Goal: Task Accomplishment & Management: Manage account settings

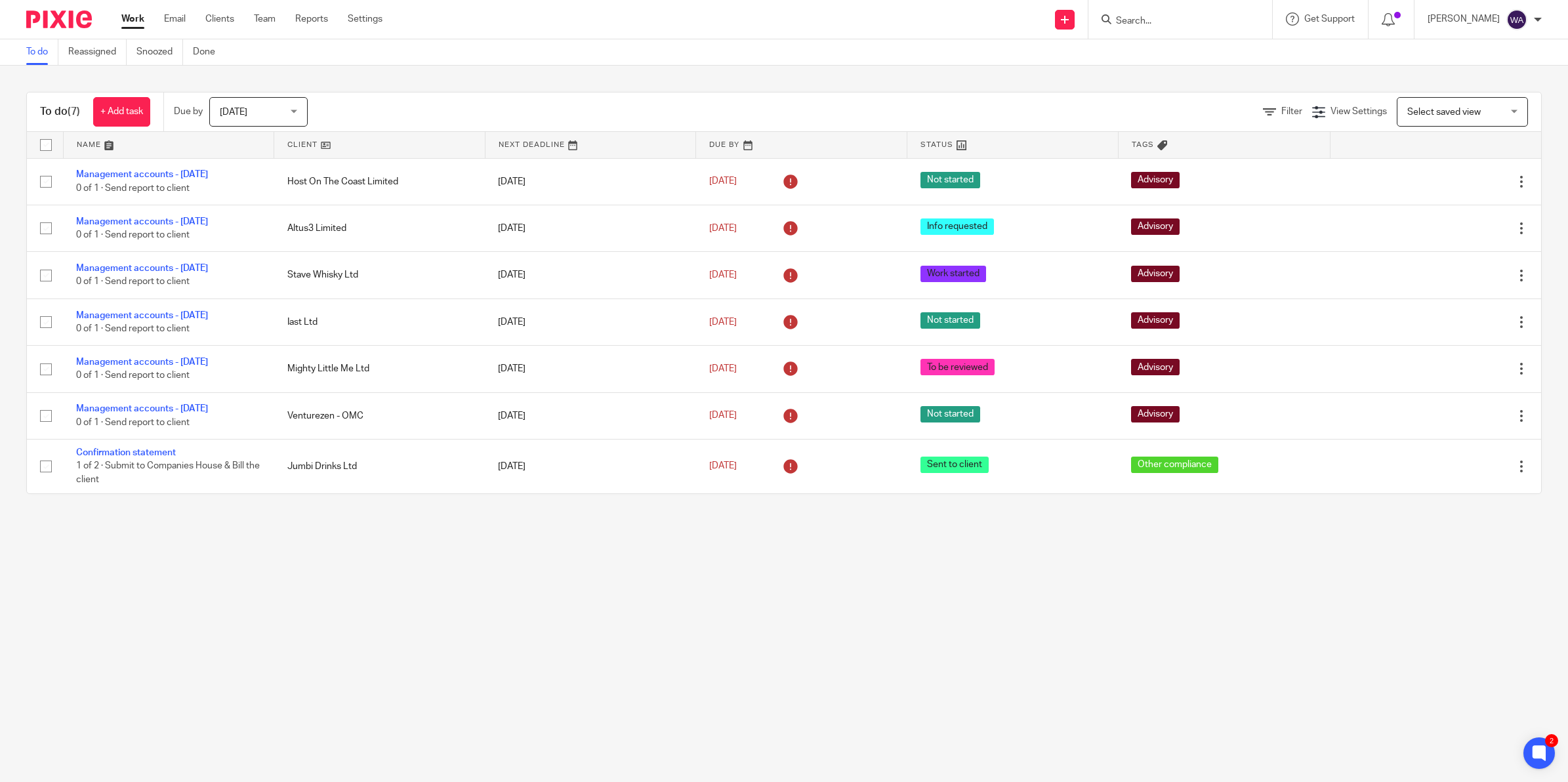
click at [286, 103] on span "[DATE]" at bounding box center [255, 111] width 69 height 27
click at [237, 302] on li "All" at bounding box center [261, 299] width 97 height 27
click at [543, 69] on div "To do (7) + Add task Due by All All Today Tomorrow This week Next week This mon…" at bounding box center [784, 293] width 1568 height 454
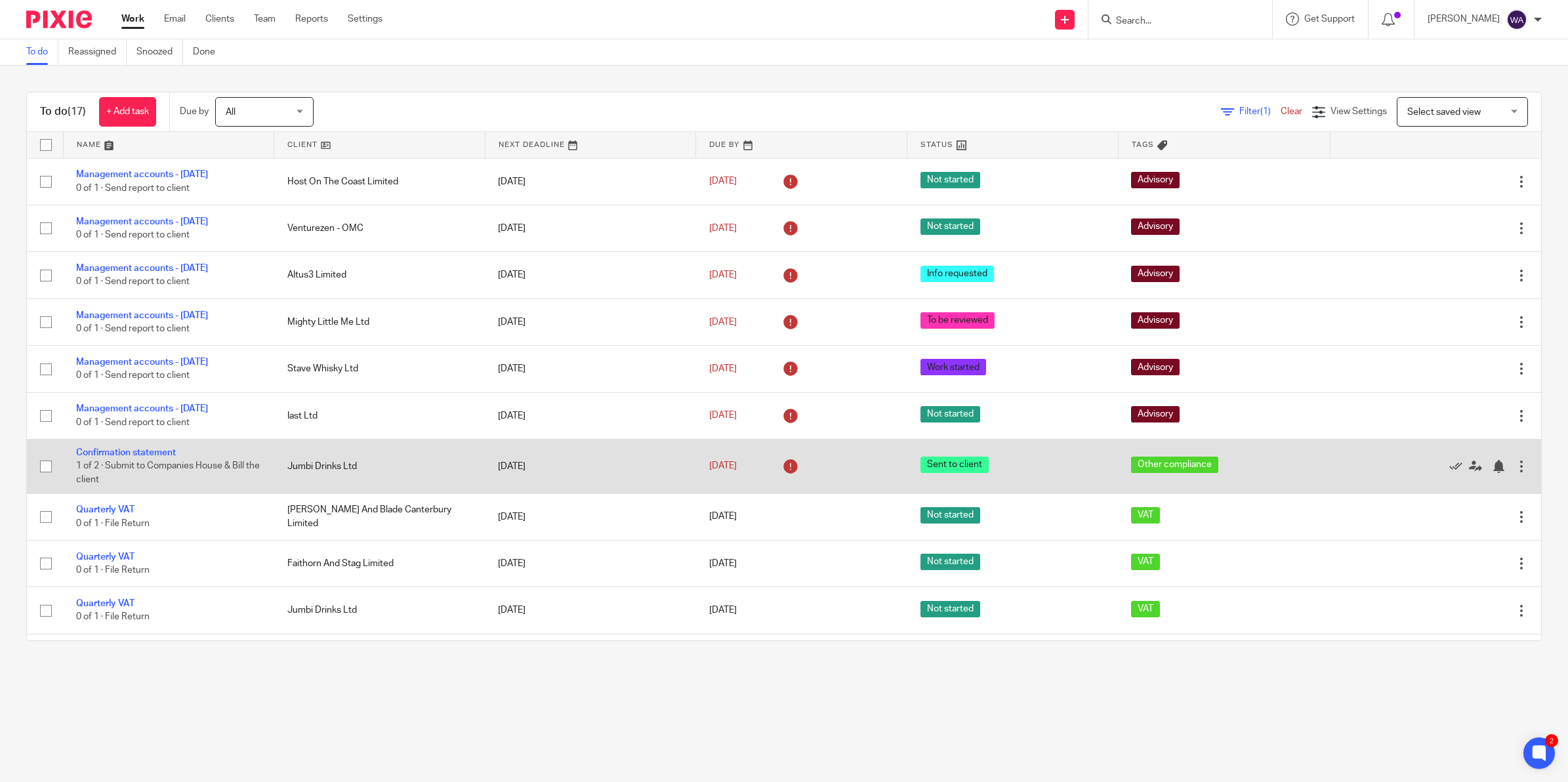
click at [323, 474] on td "Jumbi Drinks Ltd" at bounding box center [380, 466] width 211 height 54
click at [322, 463] on td "Jumbi Drinks Ltd" at bounding box center [380, 466] width 211 height 54
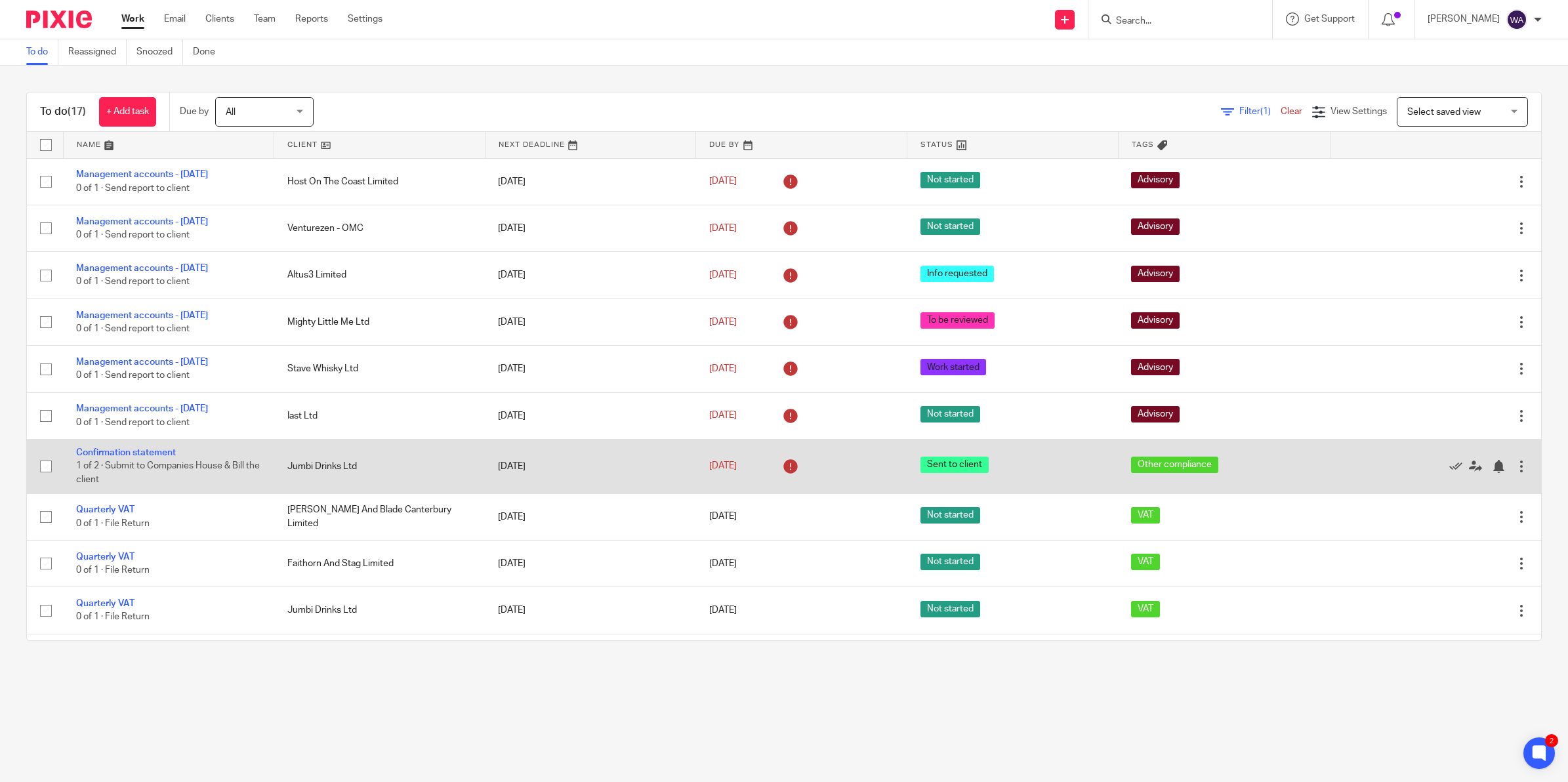
click at [322, 463] on td "Jumbi Drinks Ltd" at bounding box center [380, 466] width 211 height 54
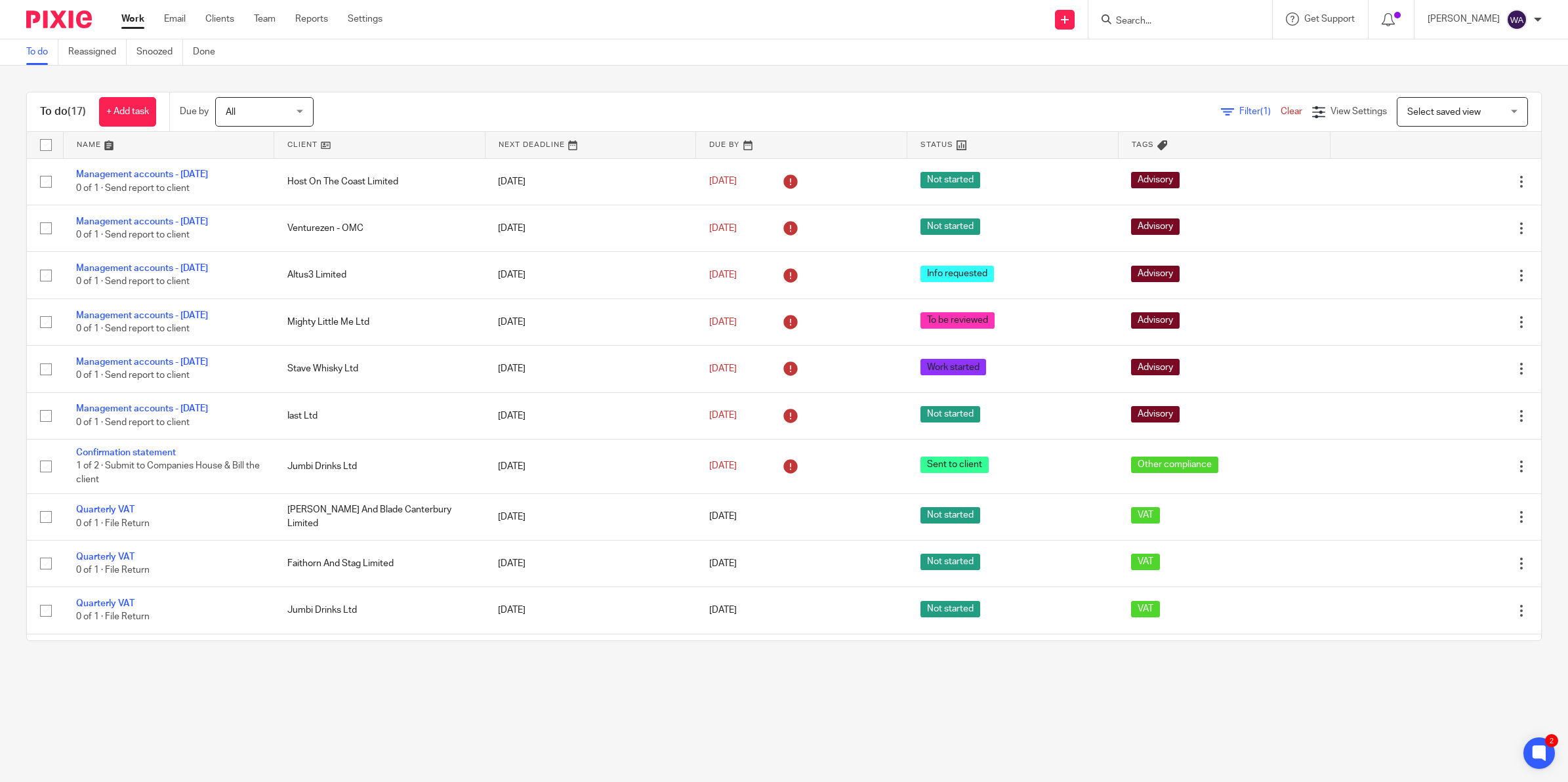
click at [1172, 12] on form at bounding box center [1184, 19] width 140 height 17
click at [1160, 25] on input "Search" at bounding box center [1173, 22] width 118 height 12
type input "jumbi"
click at [1205, 69] on link at bounding box center [1193, 71] width 163 height 20
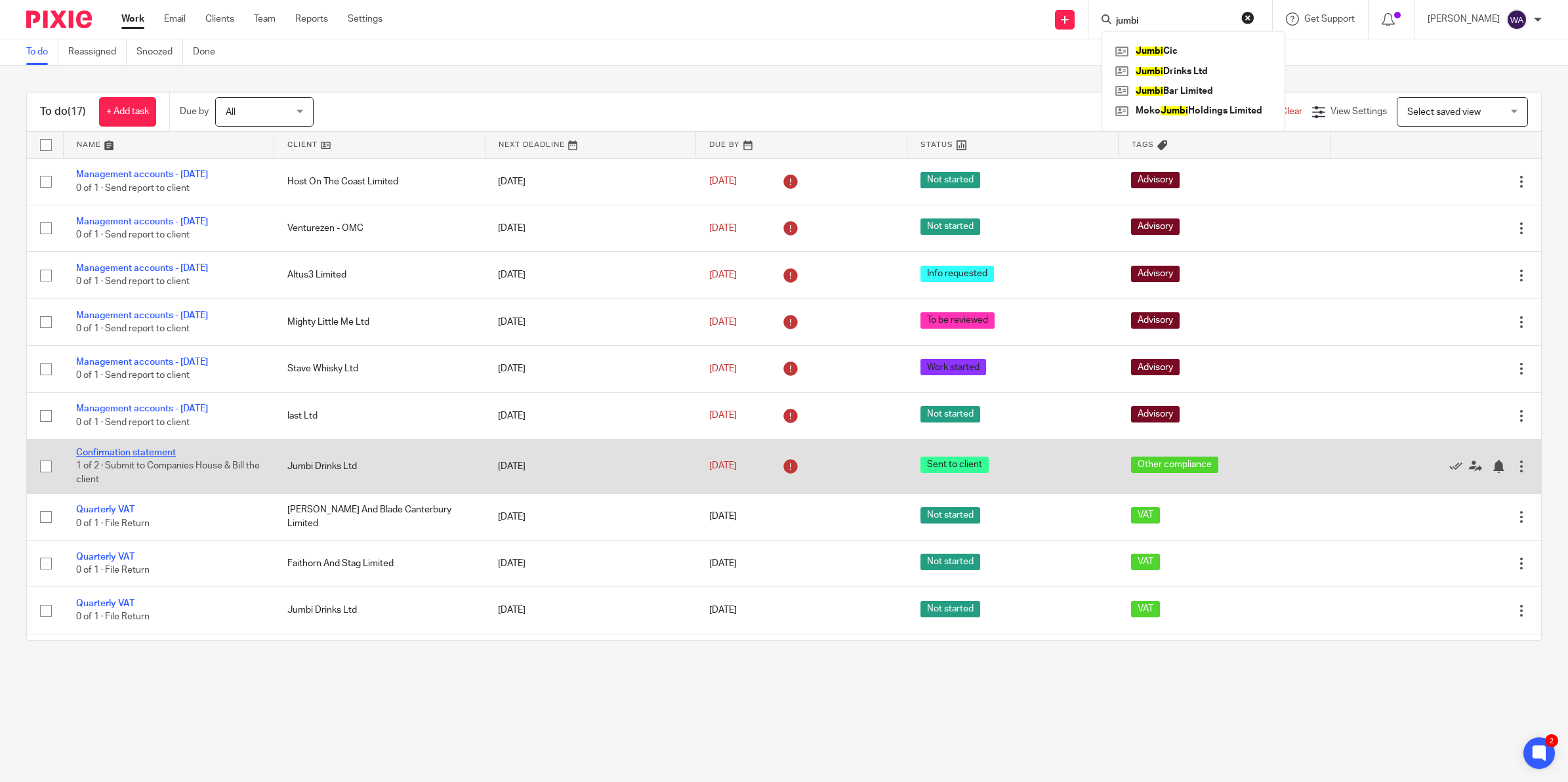
click at [103, 451] on link "Confirmation statement" at bounding box center [126, 452] width 100 height 9
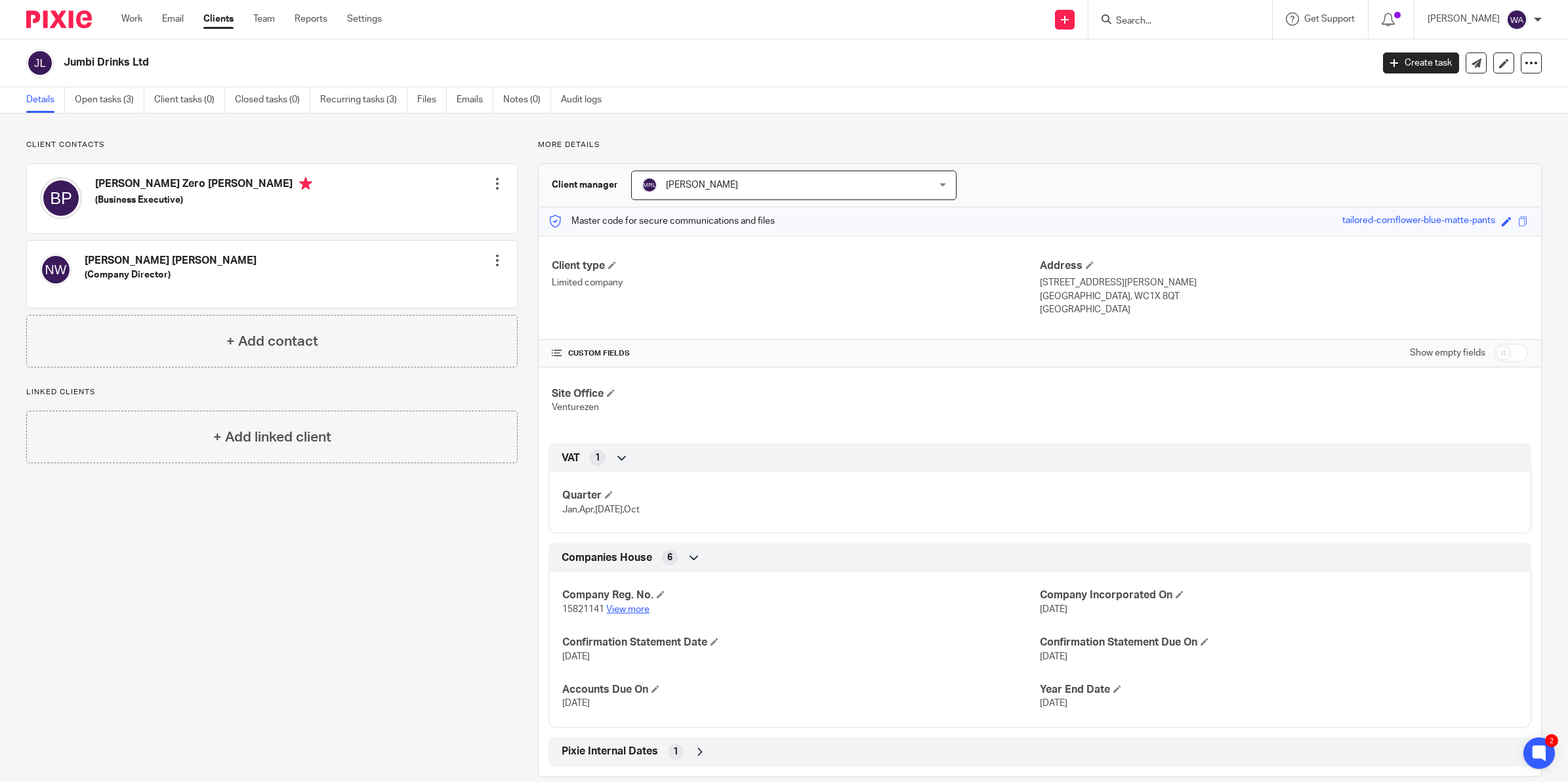
click at [627, 605] on link "View more" at bounding box center [628, 609] width 43 height 9
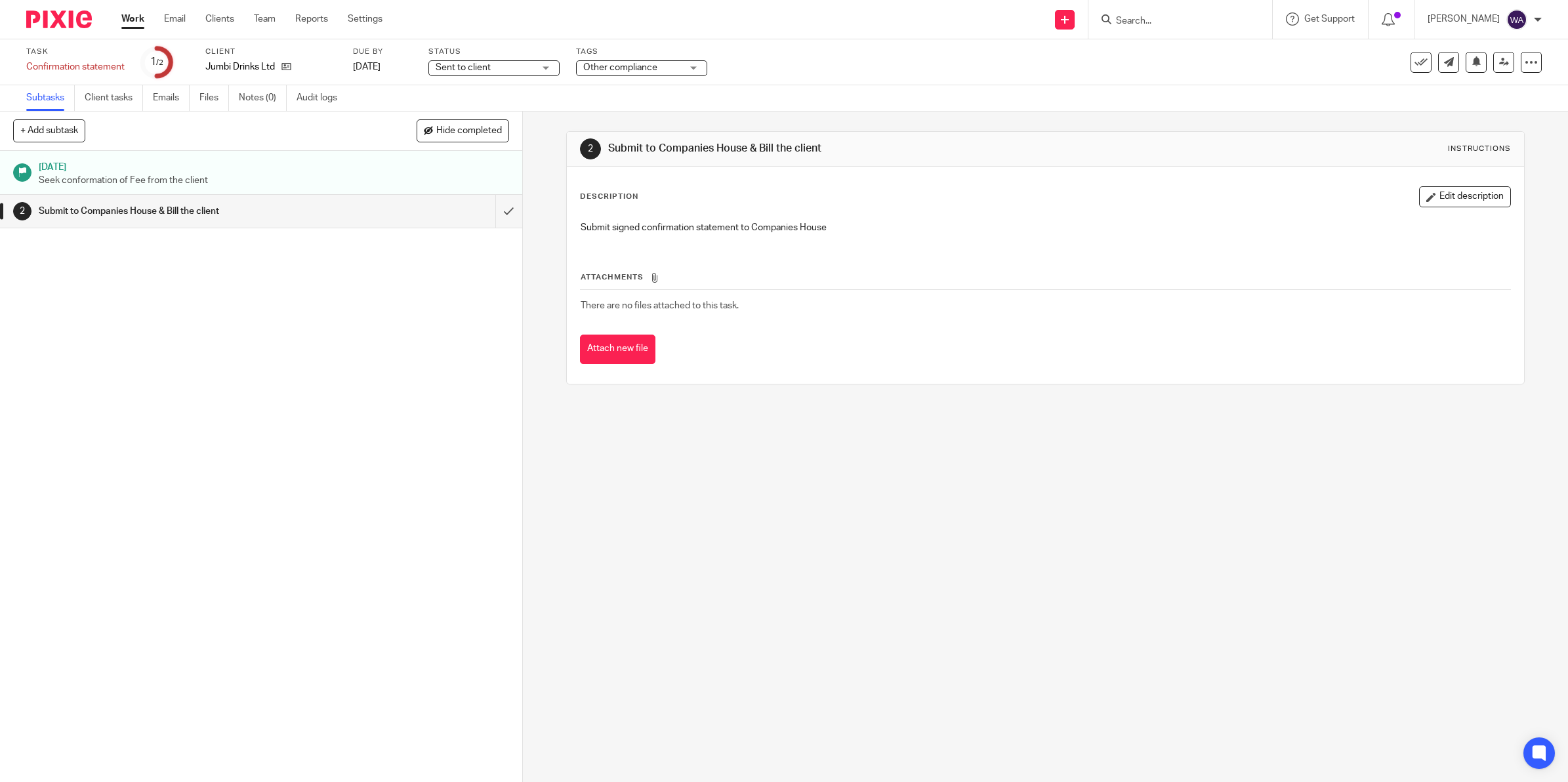
click at [512, 67] on span "Sent to client" at bounding box center [485, 67] width 98 height 14
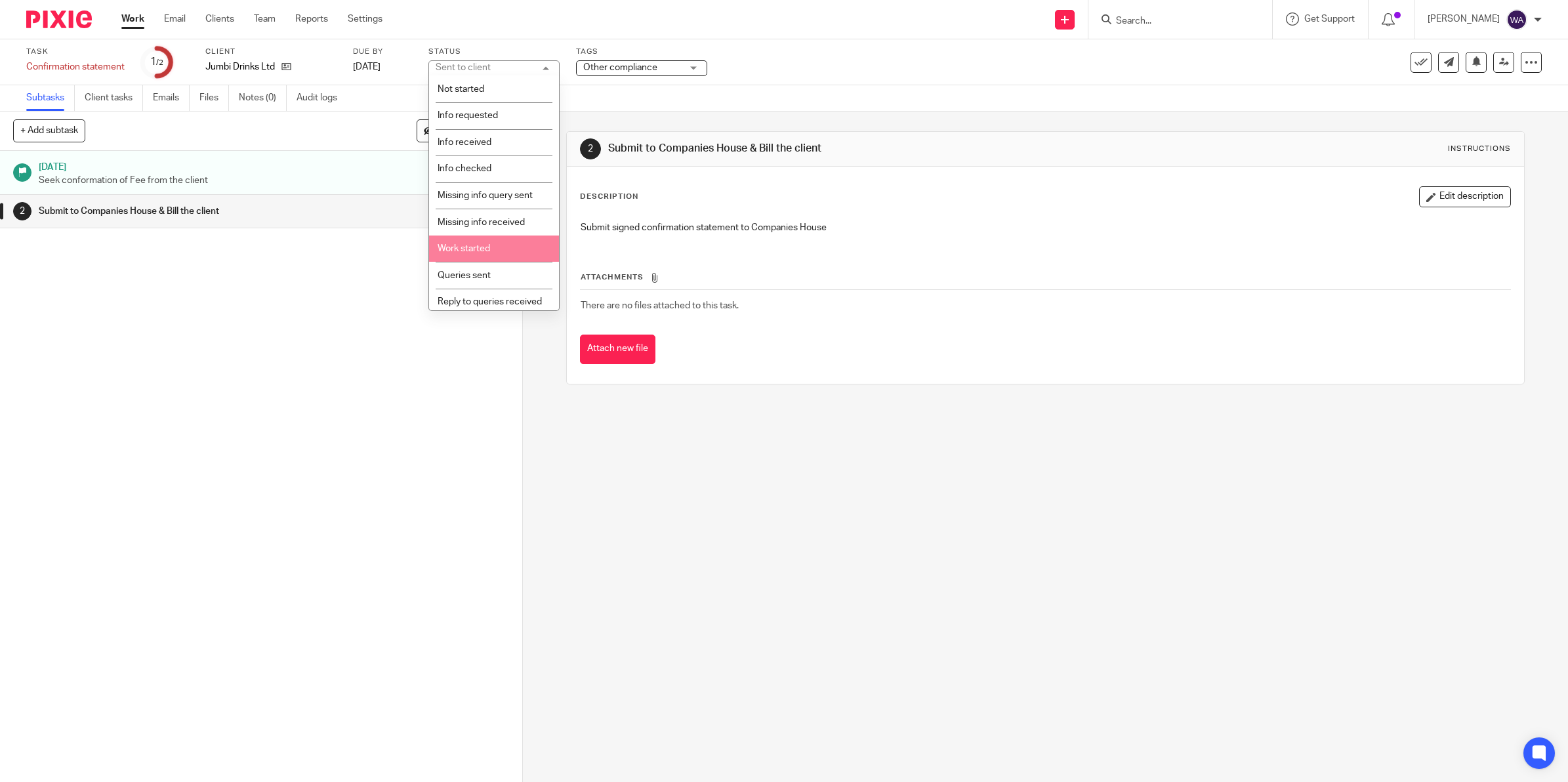
scroll to position [148, 0]
click at [475, 292] on li "Completed" at bounding box center [493, 297] width 130 height 27
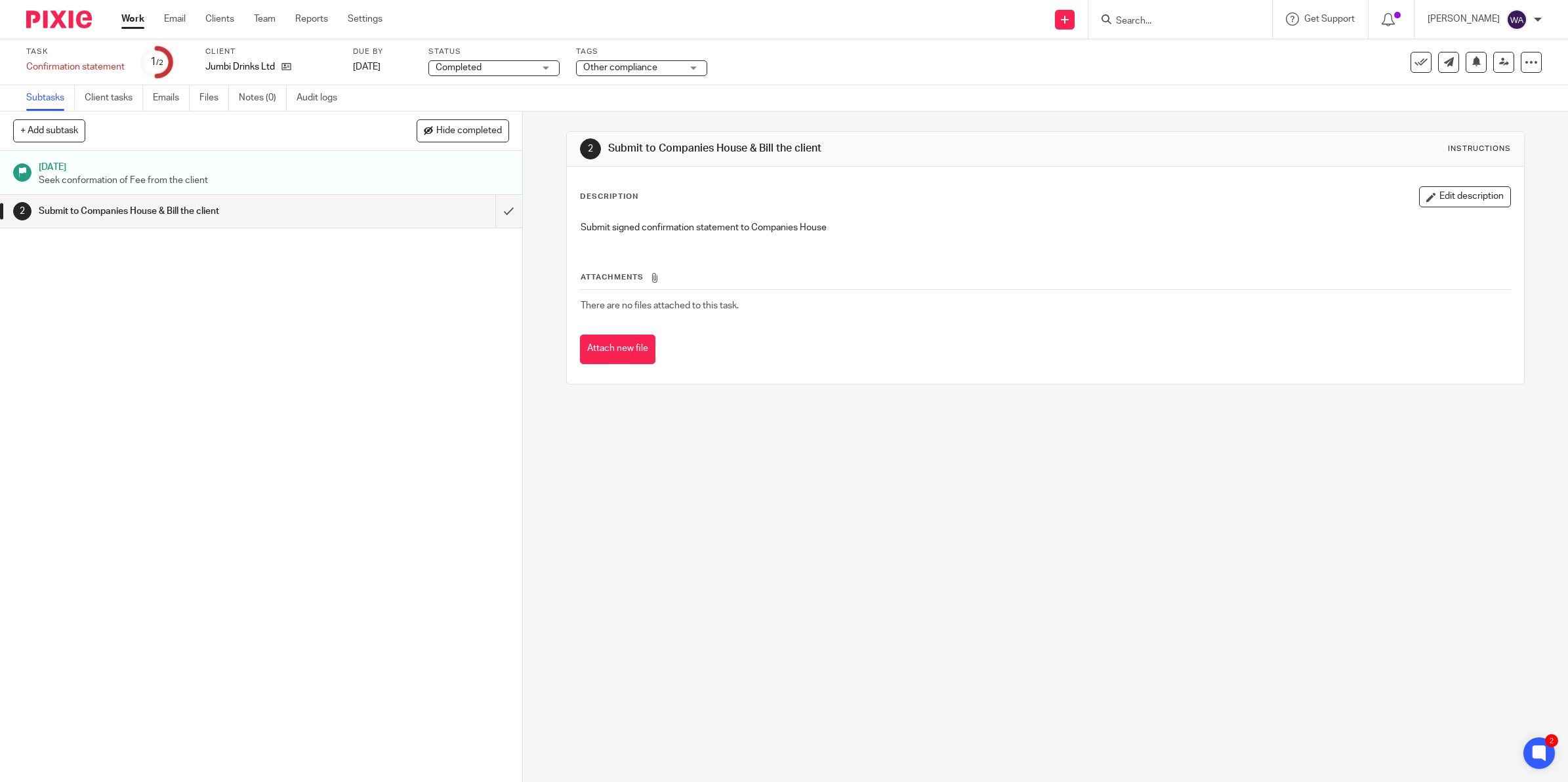
click at [844, 67] on div "Task Confirmation statement Save Confirmation statement 1 /2 Client Jumbi Drink…" at bounding box center [657, 62] width 1263 height 32
click at [1417, 62] on button at bounding box center [1420, 62] width 21 height 21
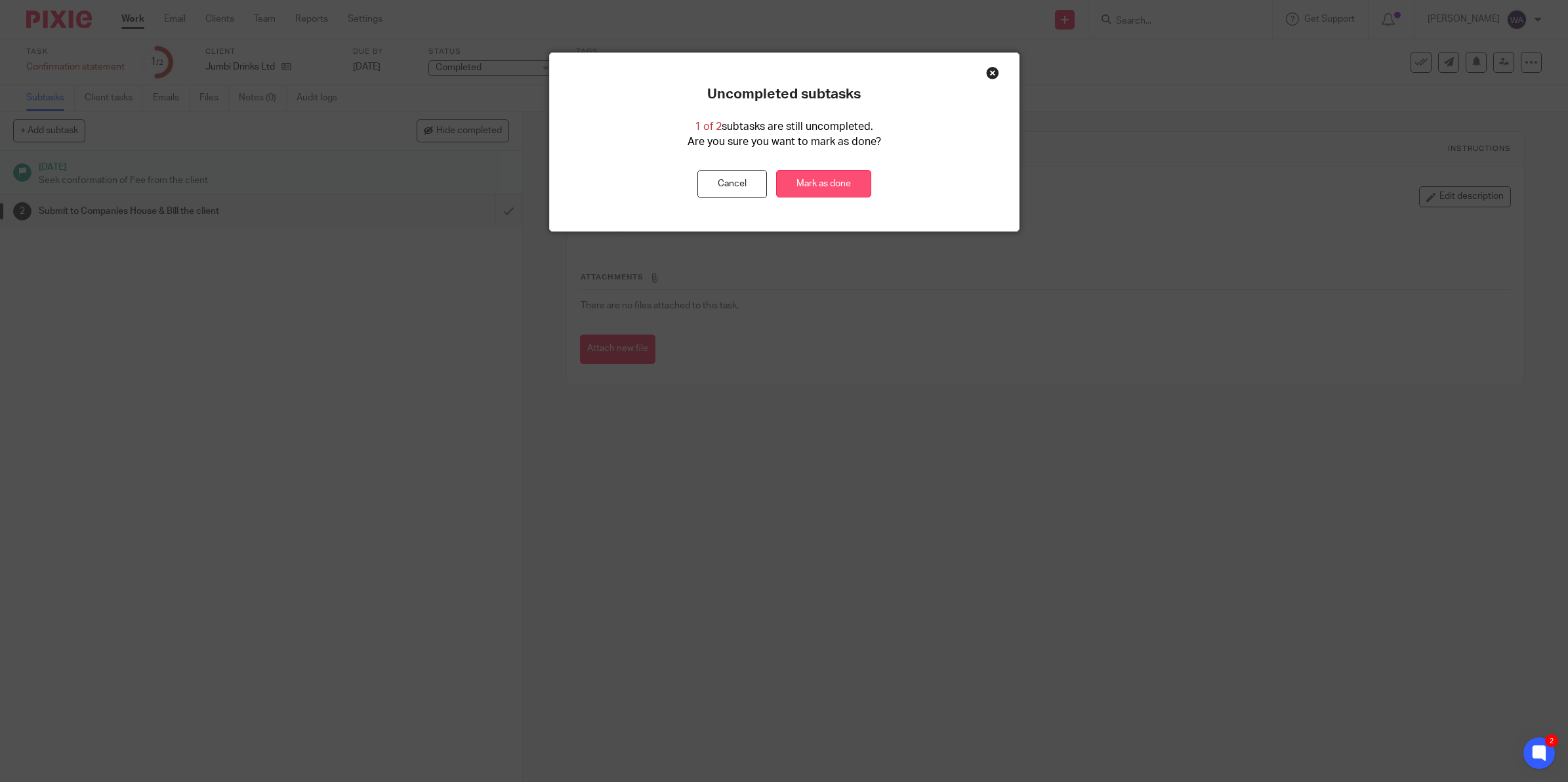
click at [797, 179] on link "Mark as done" at bounding box center [823, 184] width 95 height 28
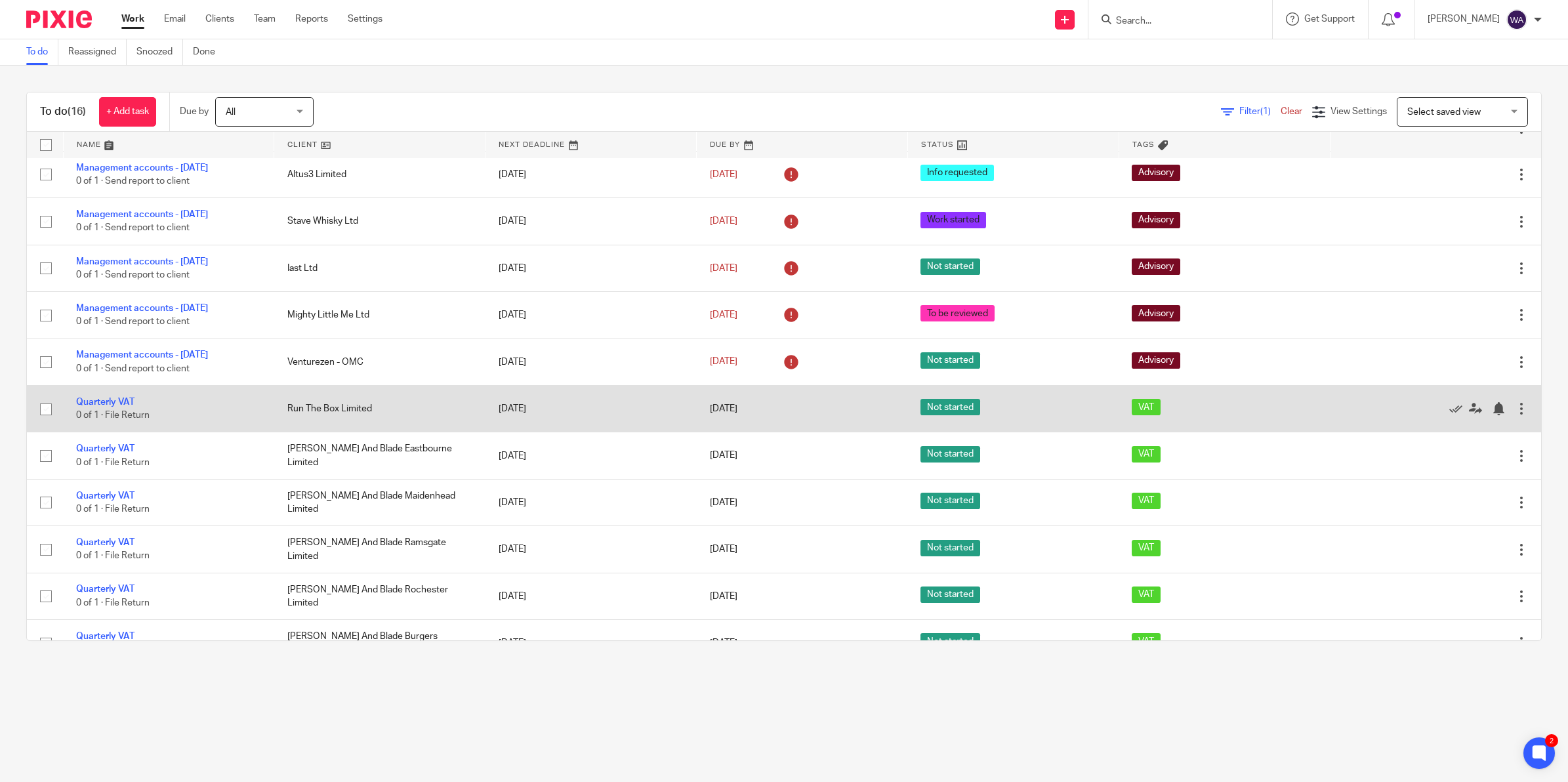
scroll to position [82, 0]
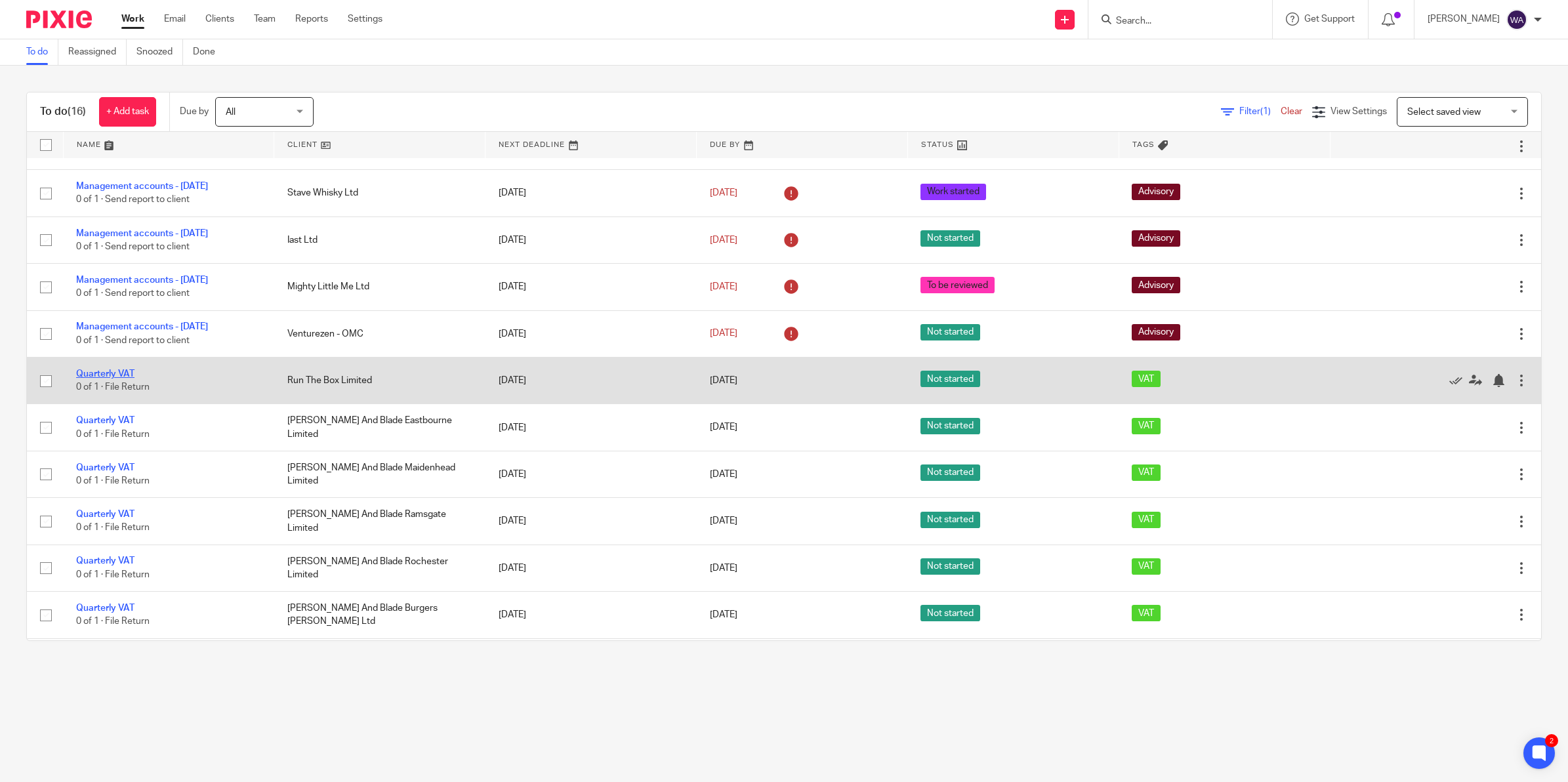
click at [124, 369] on link "Quarterly VAT" at bounding box center [105, 373] width 59 height 9
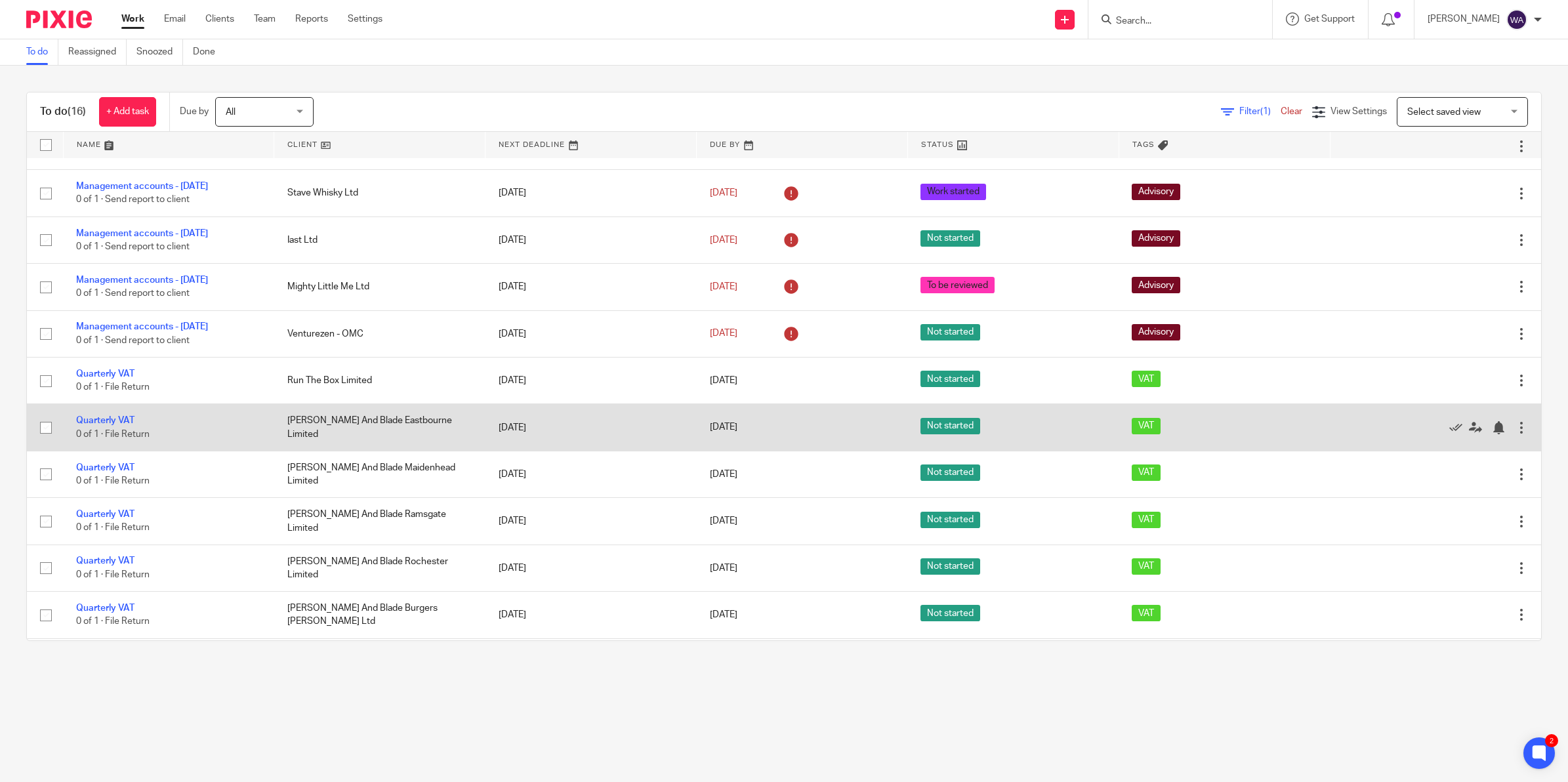
scroll to position [164, 0]
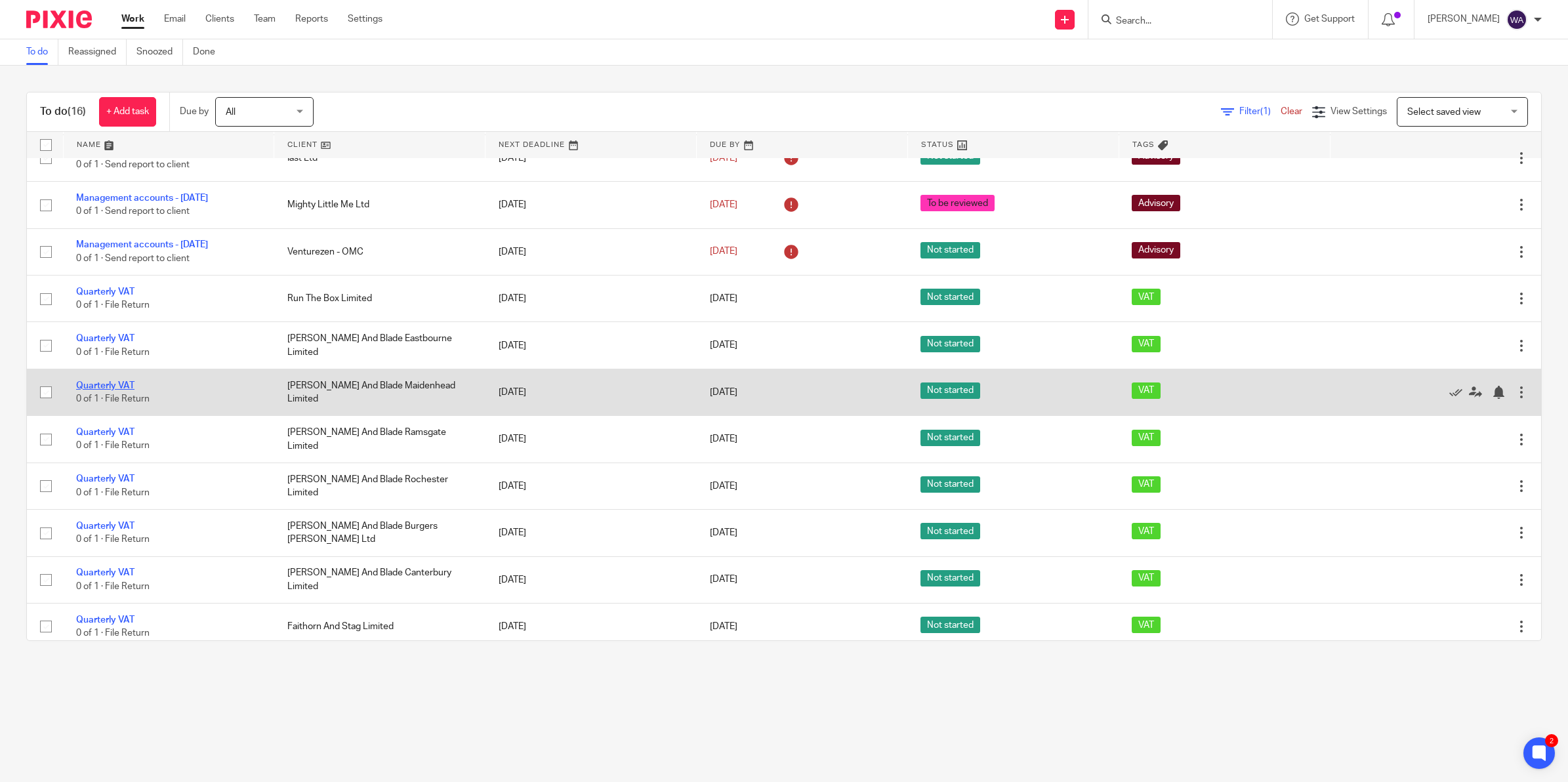
click at [109, 383] on link "Quarterly VAT" at bounding box center [105, 386] width 59 height 9
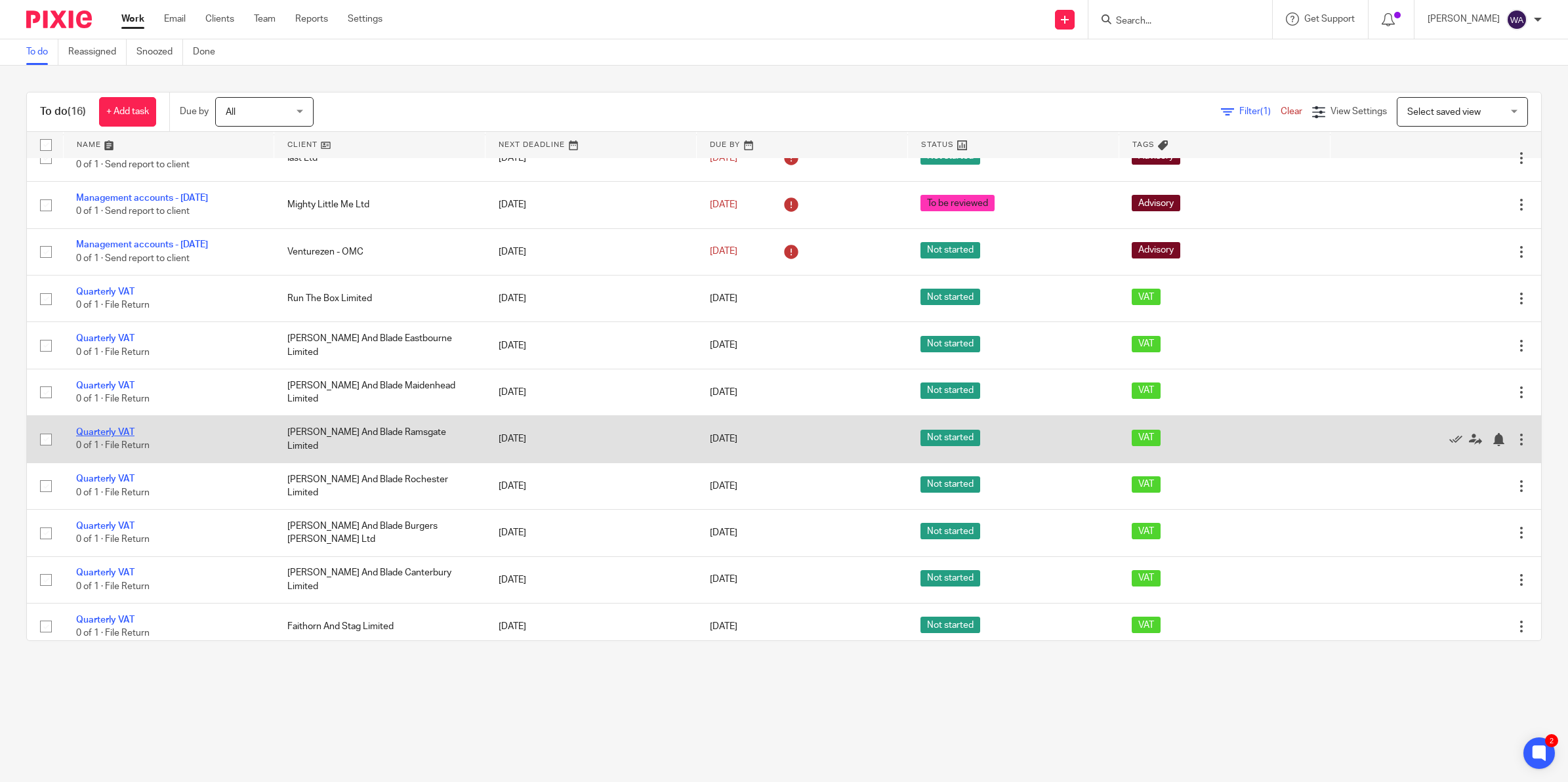
click at [110, 432] on link "Quarterly VAT" at bounding box center [105, 432] width 59 height 9
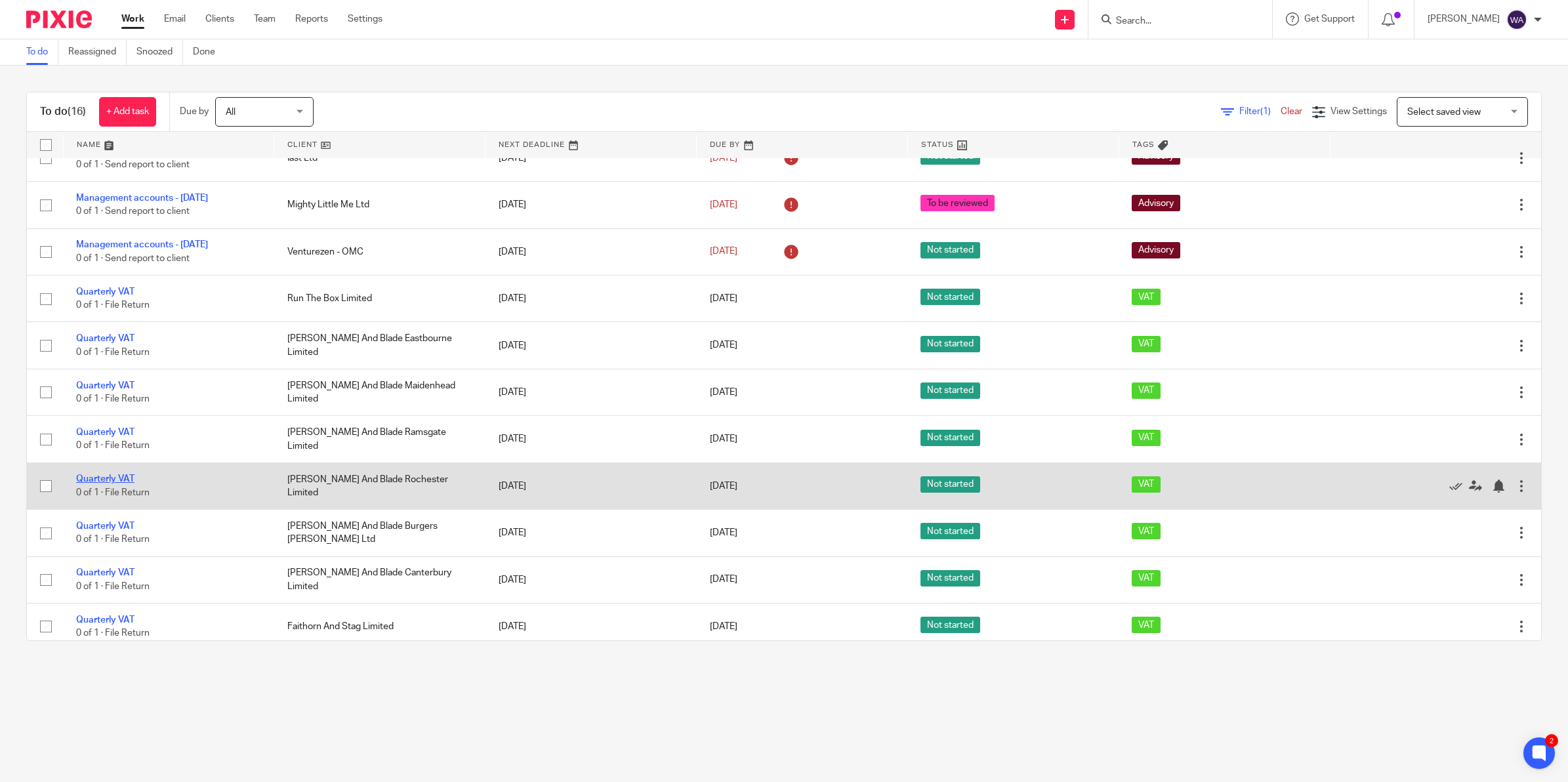
click at [114, 477] on link "Quarterly VAT" at bounding box center [105, 478] width 59 height 9
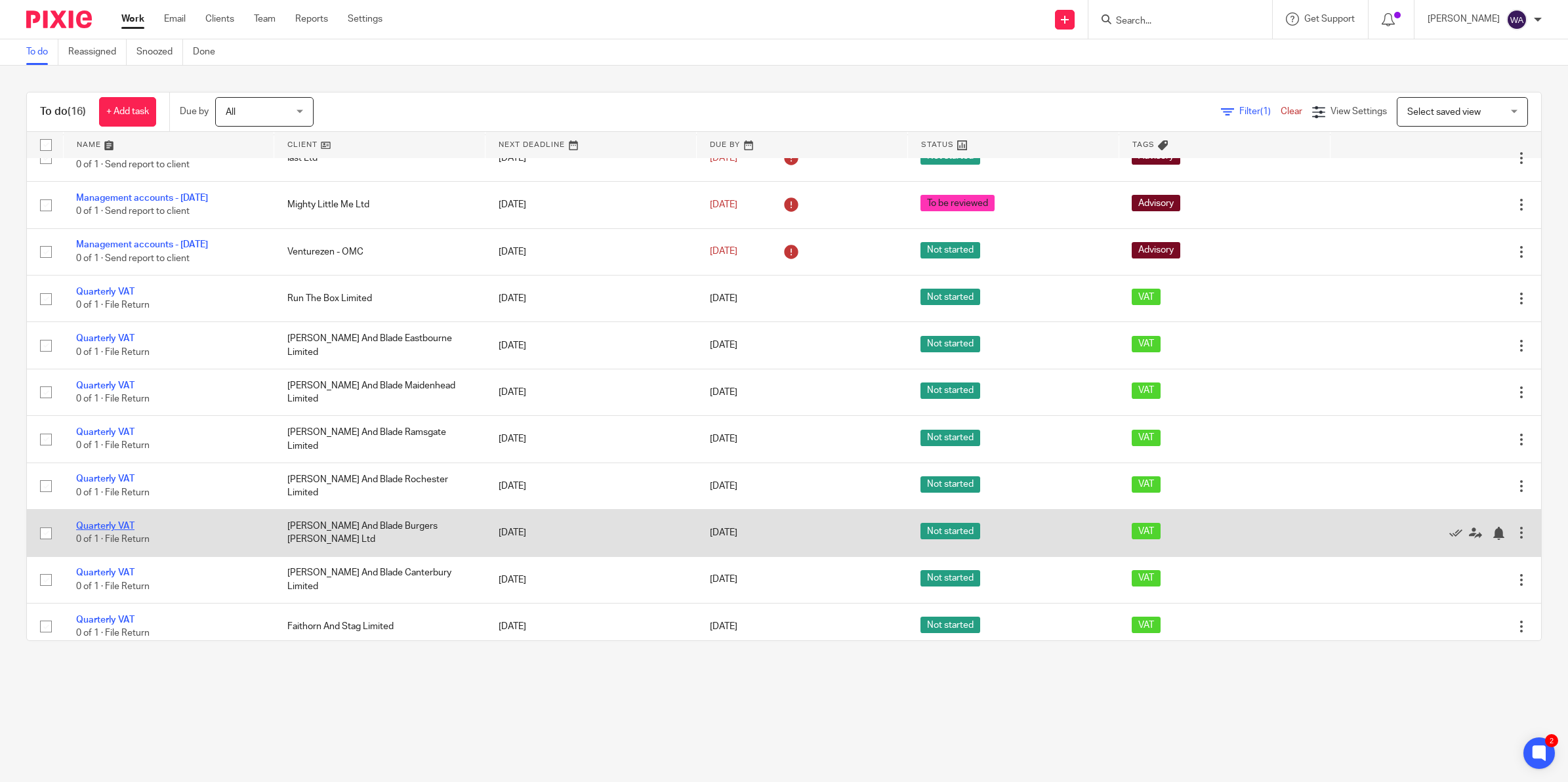
click at [111, 528] on link "Quarterly VAT" at bounding box center [105, 526] width 59 height 9
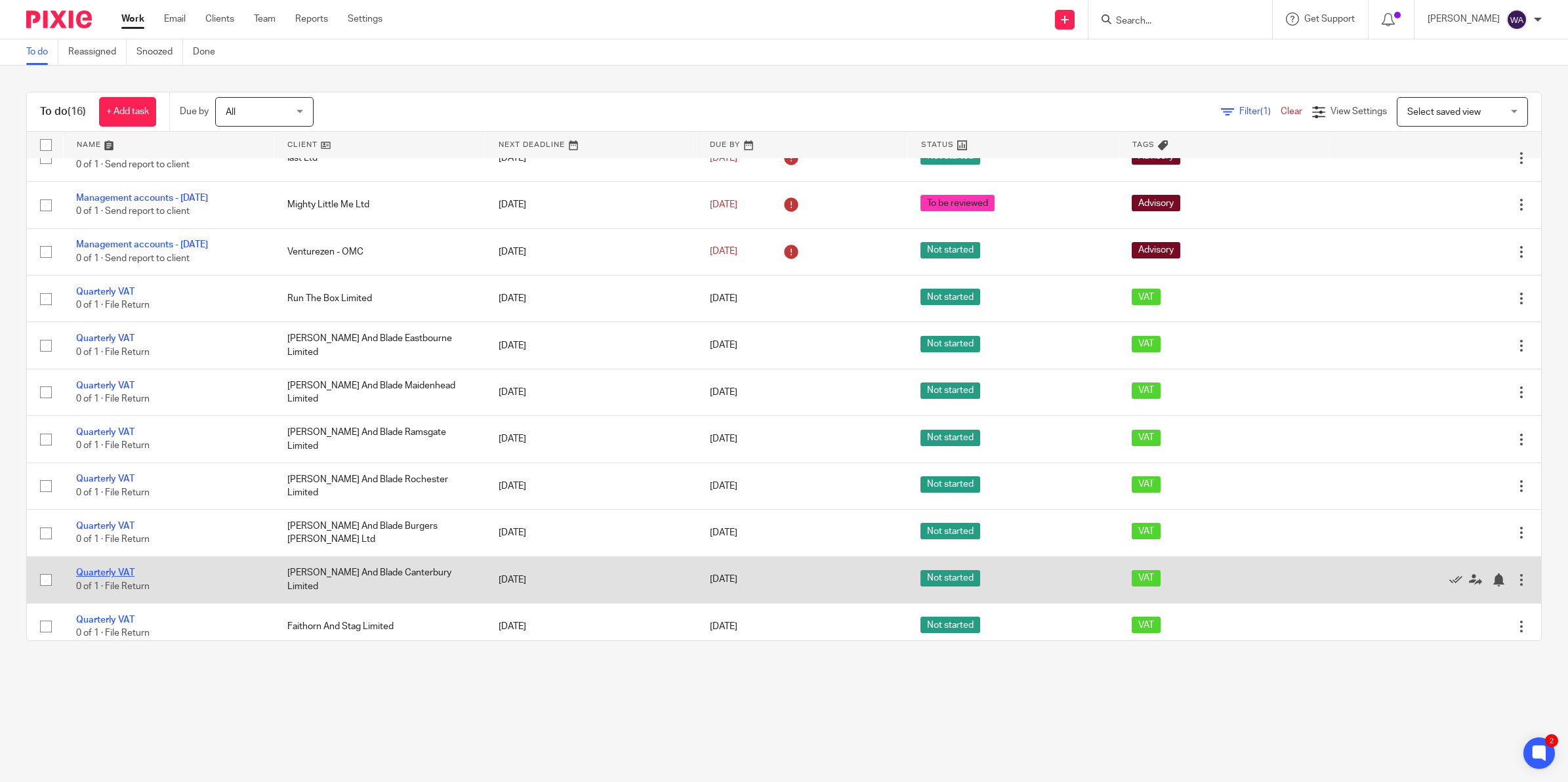
click at [103, 572] on link "Quarterly VAT" at bounding box center [105, 572] width 59 height 9
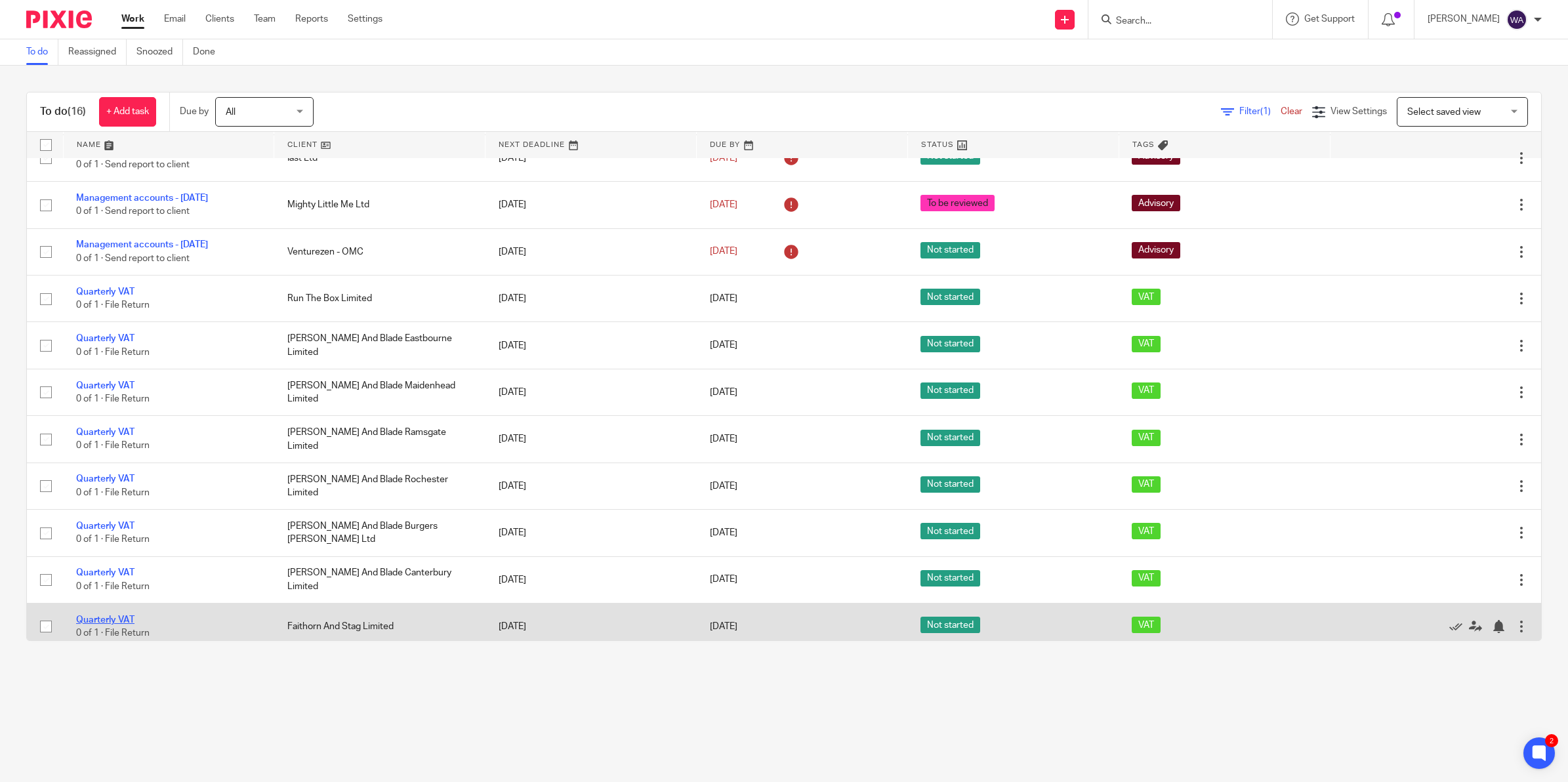
click at [118, 617] on link "Quarterly VAT" at bounding box center [105, 619] width 59 height 9
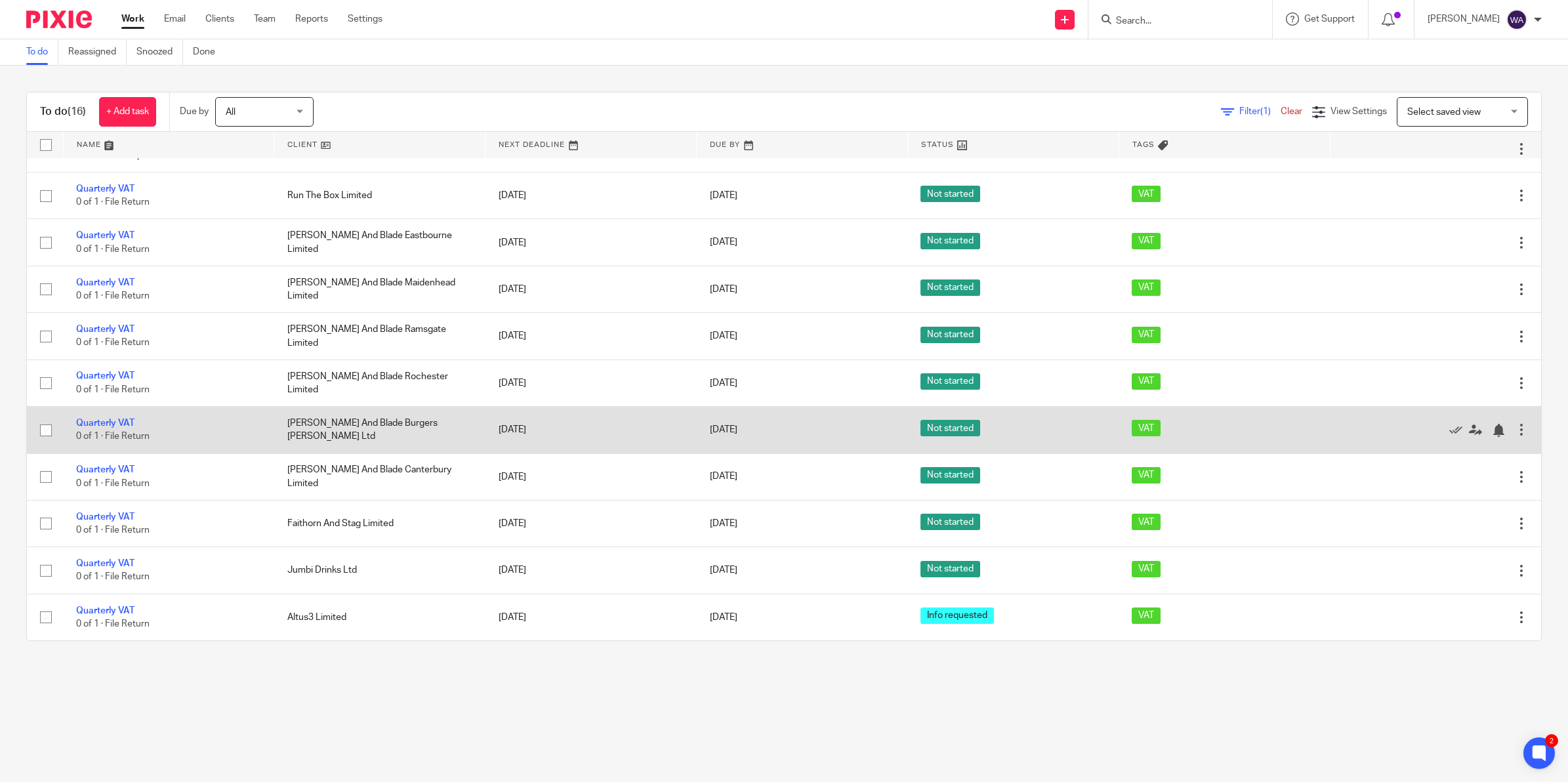
scroll to position [269, 0]
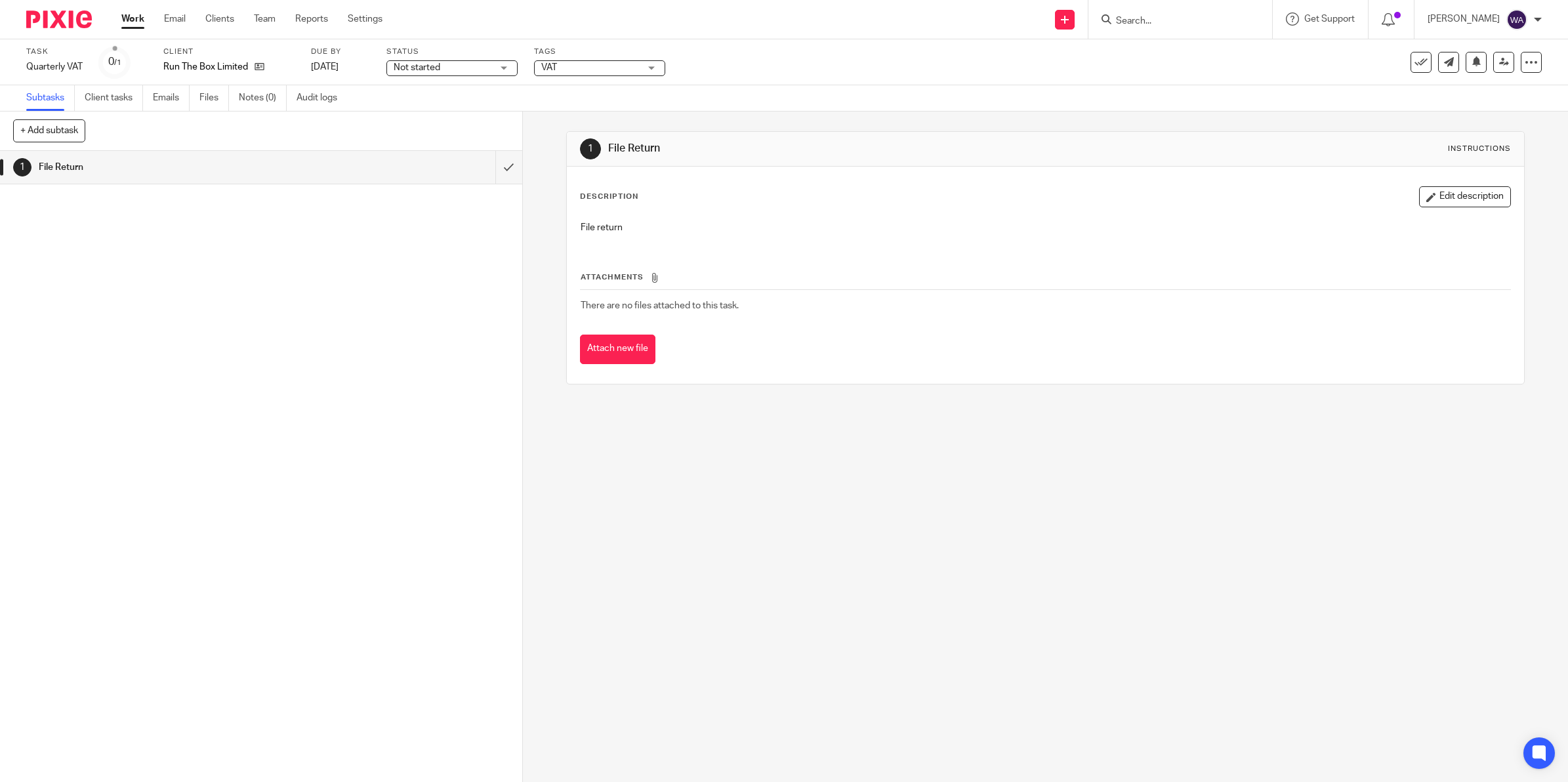
click at [444, 67] on span "Not started" at bounding box center [443, 67] width 98 height 14
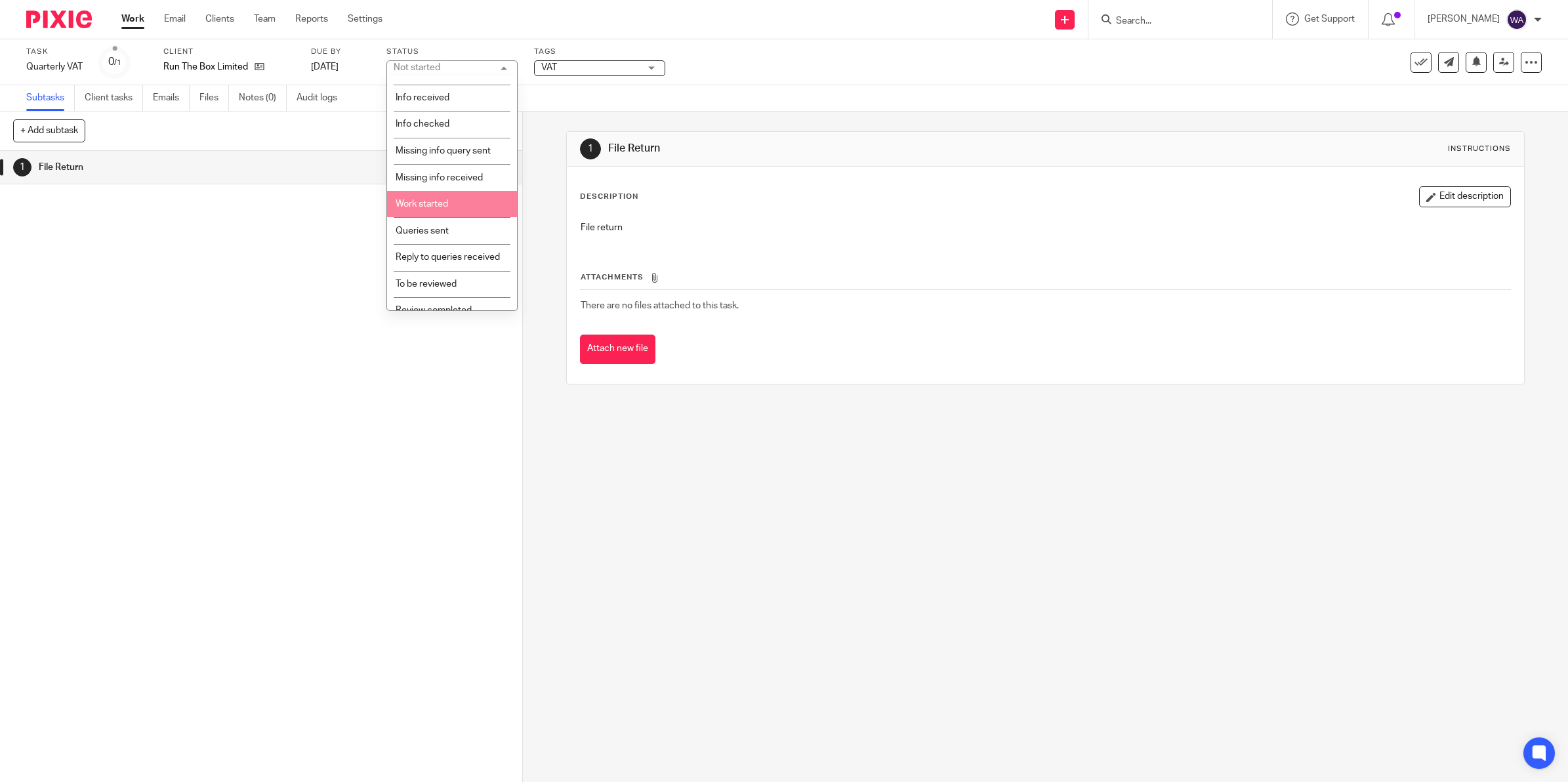
scroll to position [82, 0]
click at [425, 191] on span "Queries sent" at bounding box center [422, 193] width 53 height 9
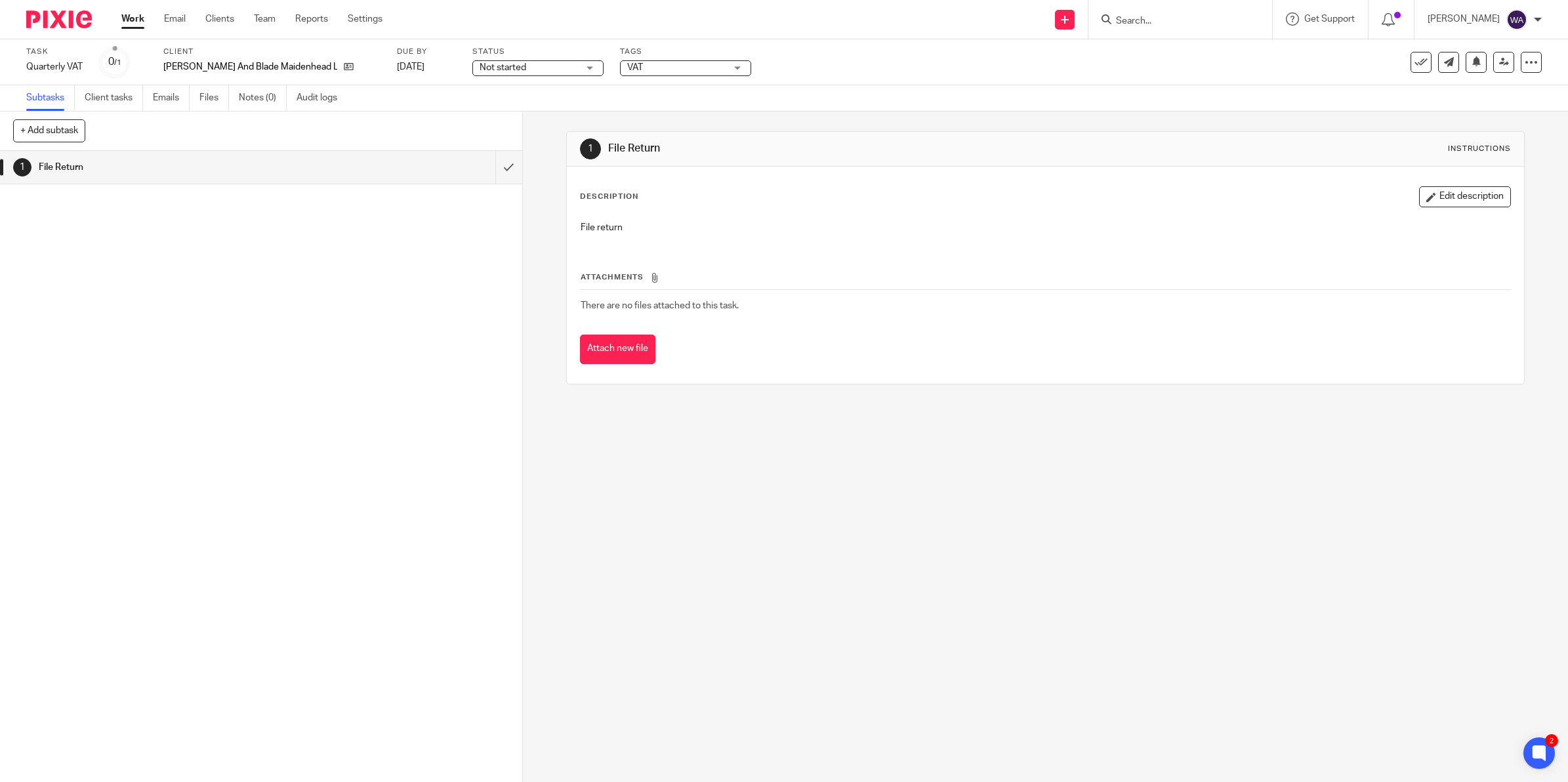
click at [501, 74] on span "Not started" at bounding box center [529, 67] width 98 height 14
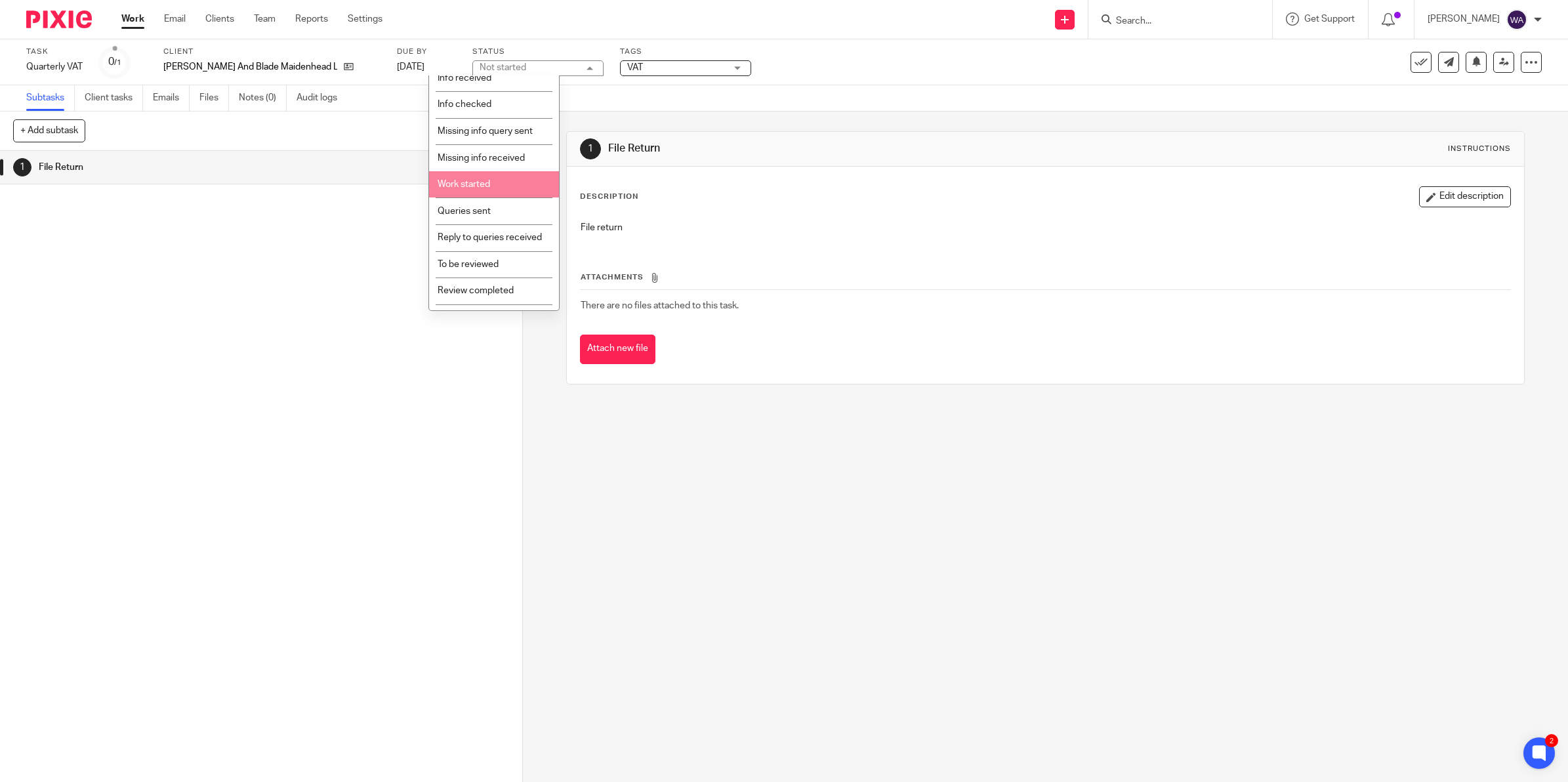
scroll to position [148, 0]
click at [482, 247] on span "Sent to client" at bounding box center [465, 244] width 55 height 9
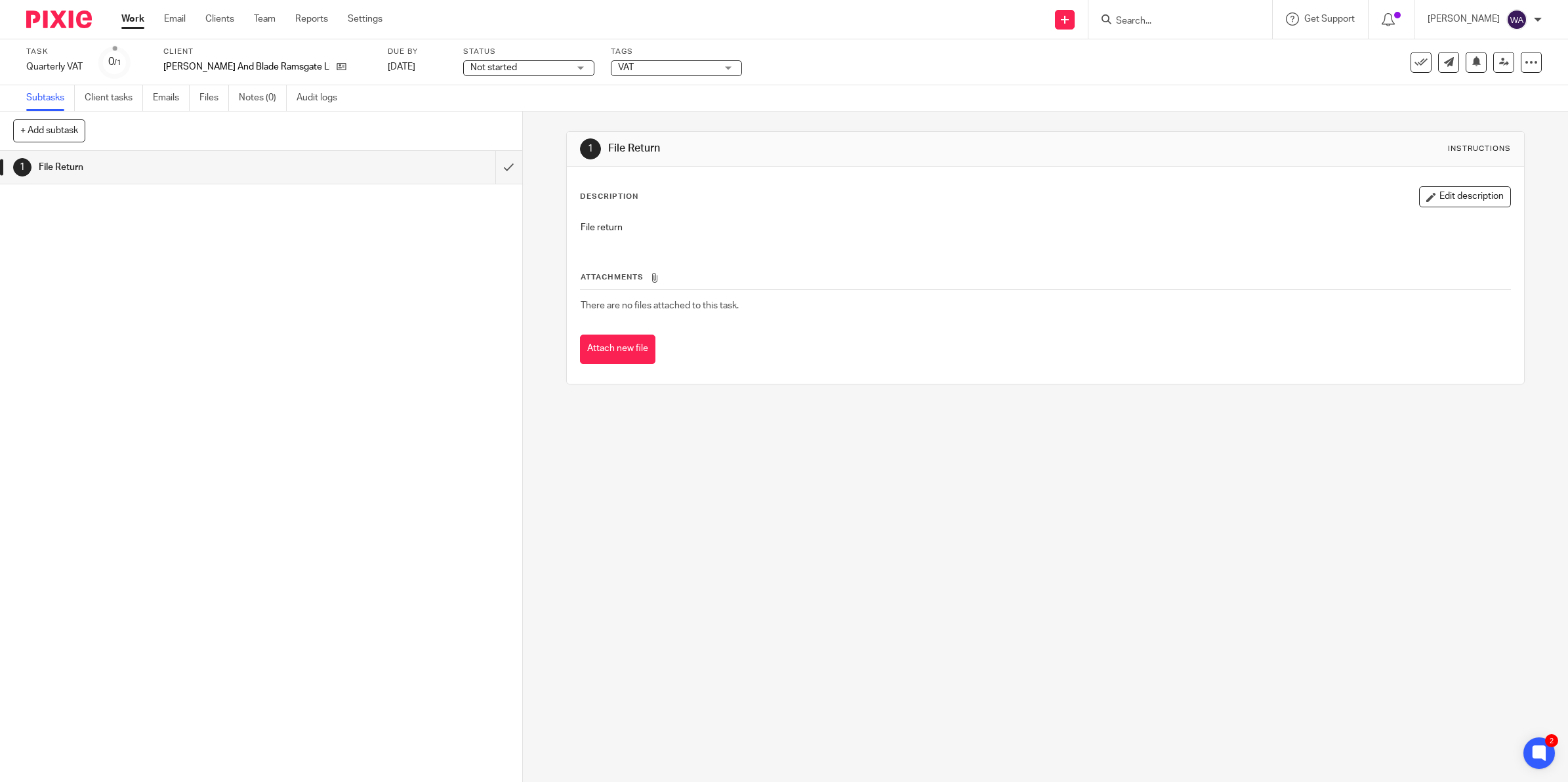
click at [479, 67] on span "Not started" at bounding box center [520, 67] width 98 height 14
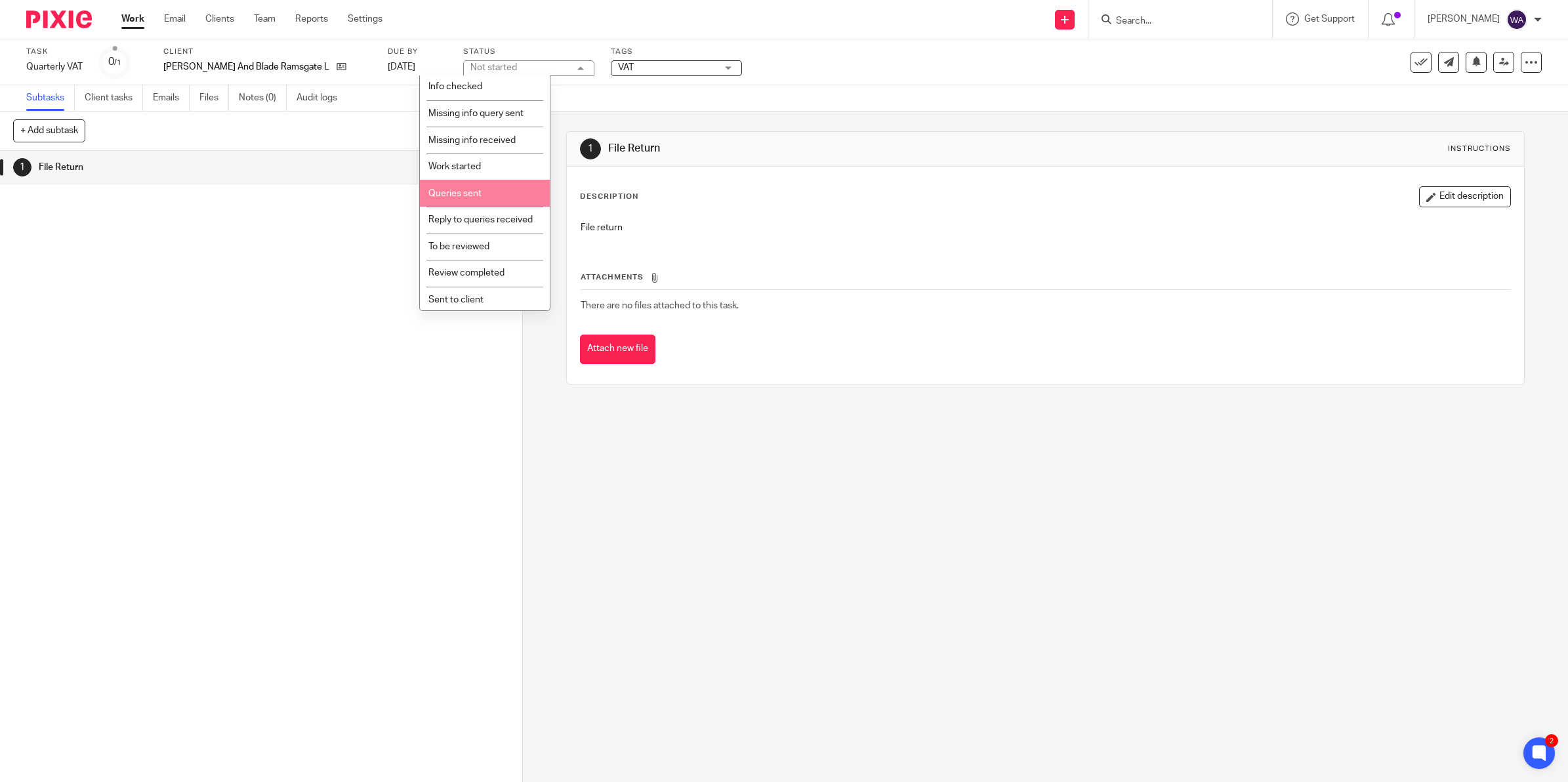
scroll to position [148, 0]
click at [486, 247] on li "Sent to client" at bounding box center [484, 244] width 130 height 27
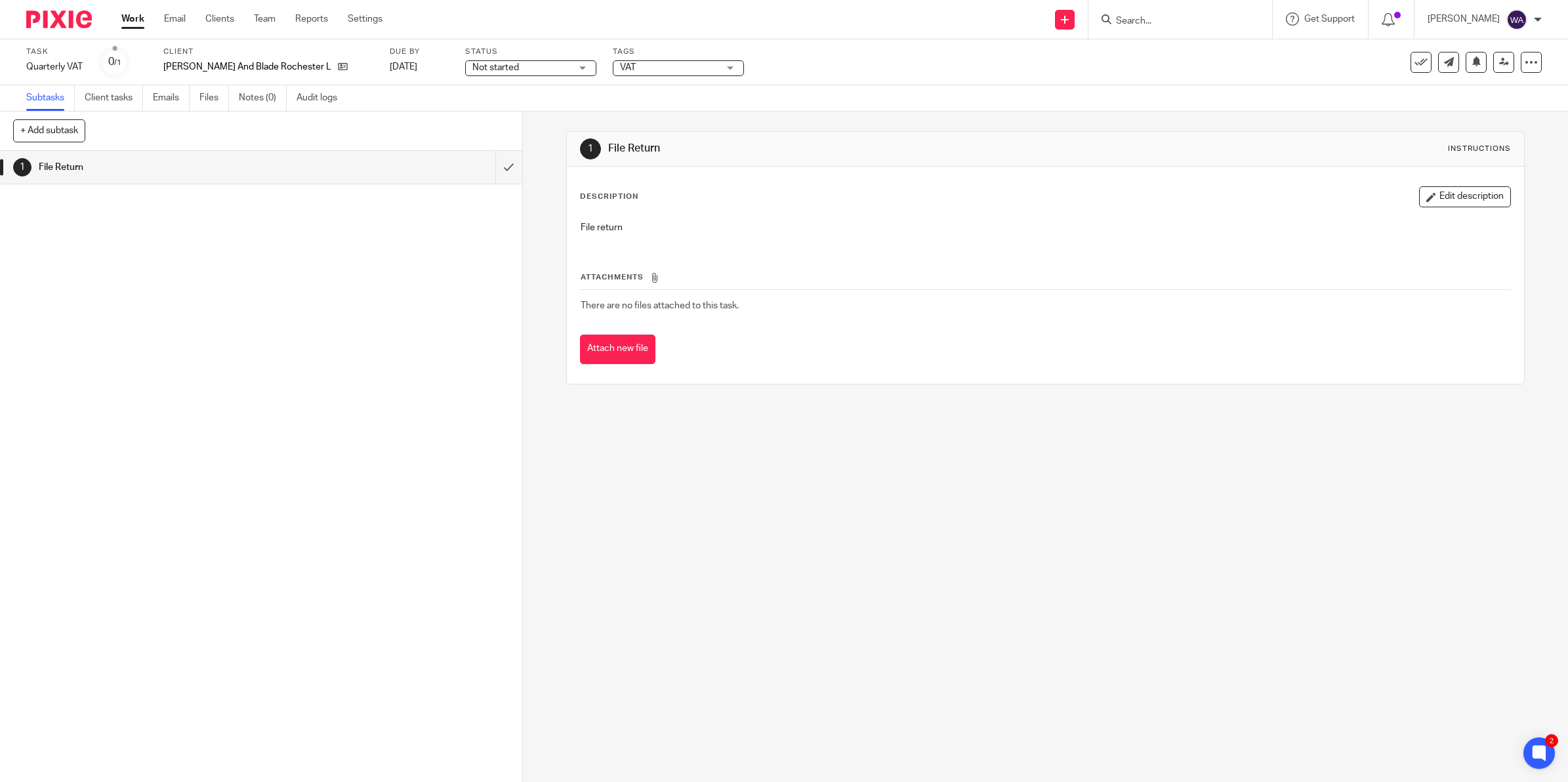
click at [522, 64] on span "Not started" at bounding box center [522, 67] width 98 height 14
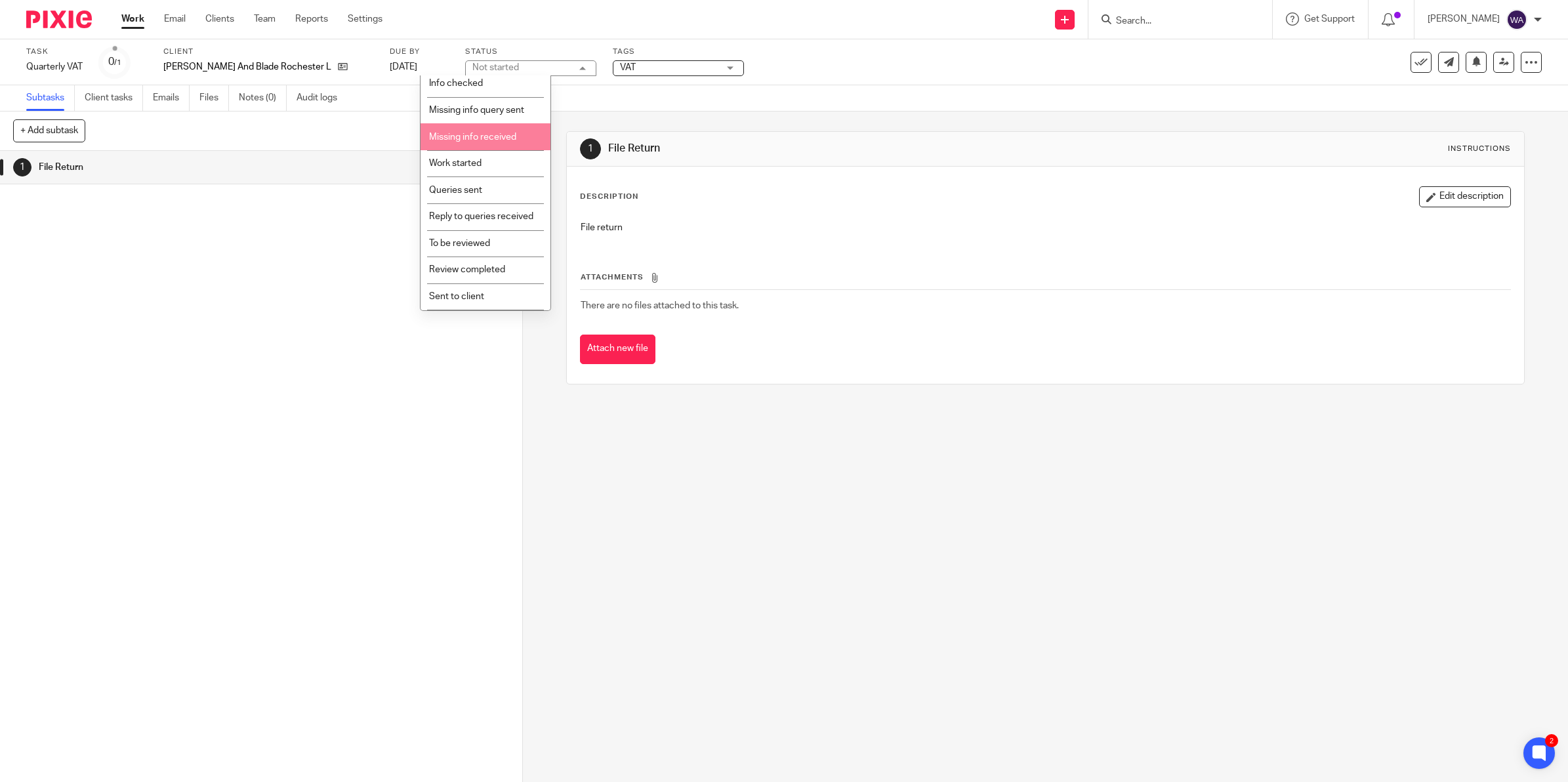
scroll to position [148, 0]
click at [473, 241] on span "Sent to client" at bounding box center [457, 244] width 55 height 9
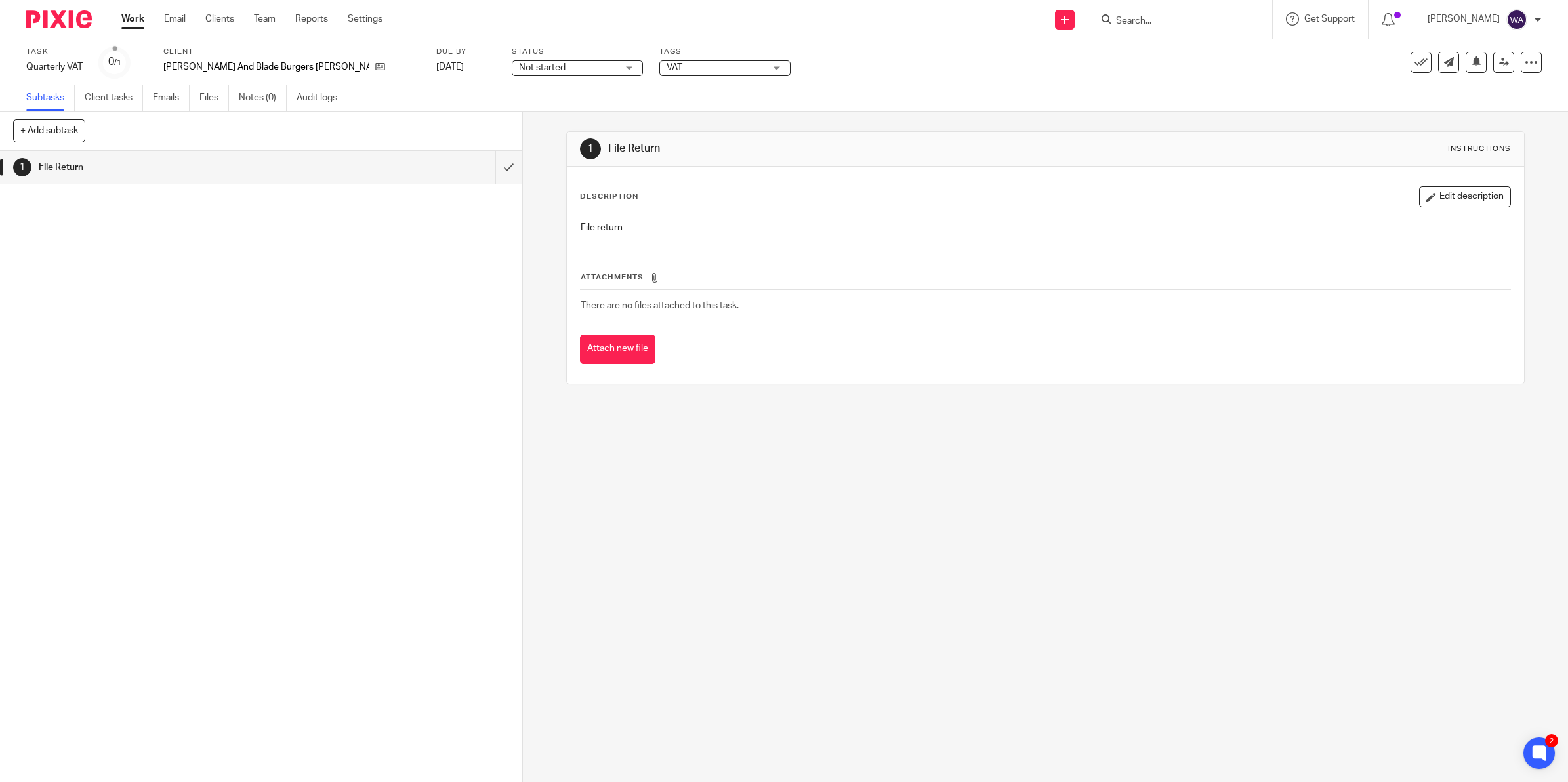
click at [519, 61] on span "Not started" at bounding box center [568, 67] width 98 height 14
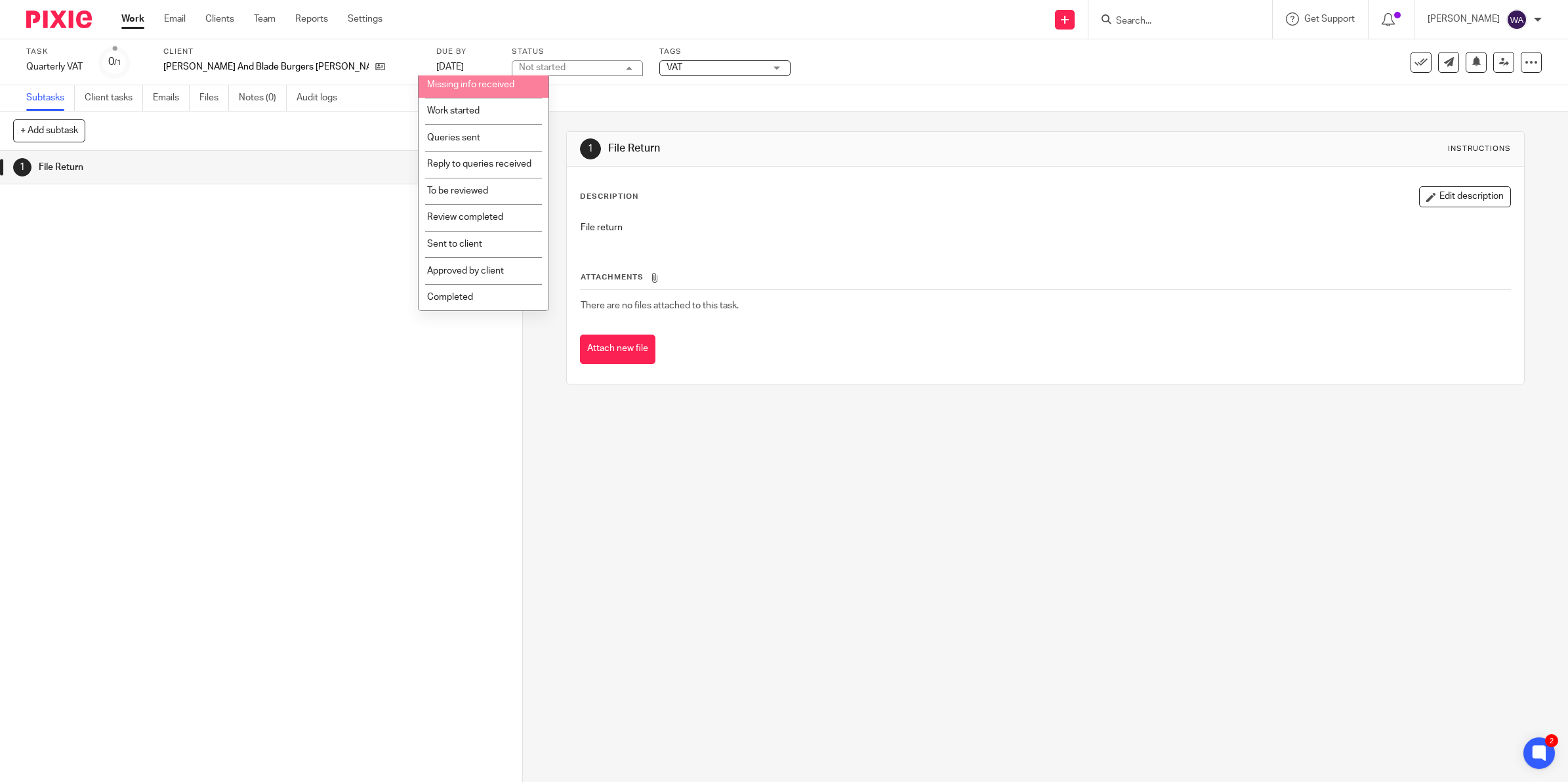
scroll to position [148, 0]
click at [480, 243] on span "Sent to client" at bounding box center [454, 244] width 55 height 9
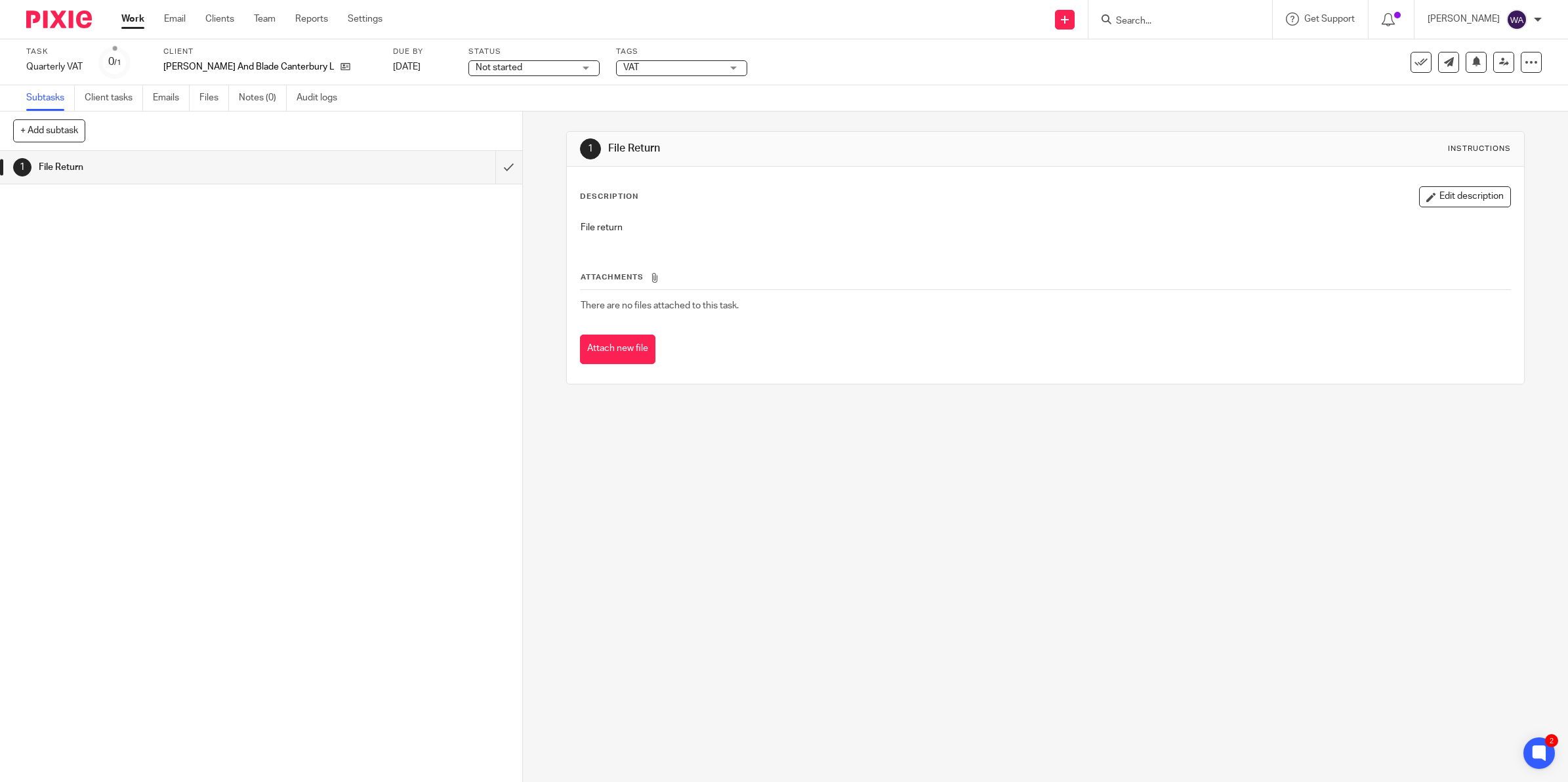
click at [500, 67] on span "Not started" at bounding box center [525, 67] width 98 height 14
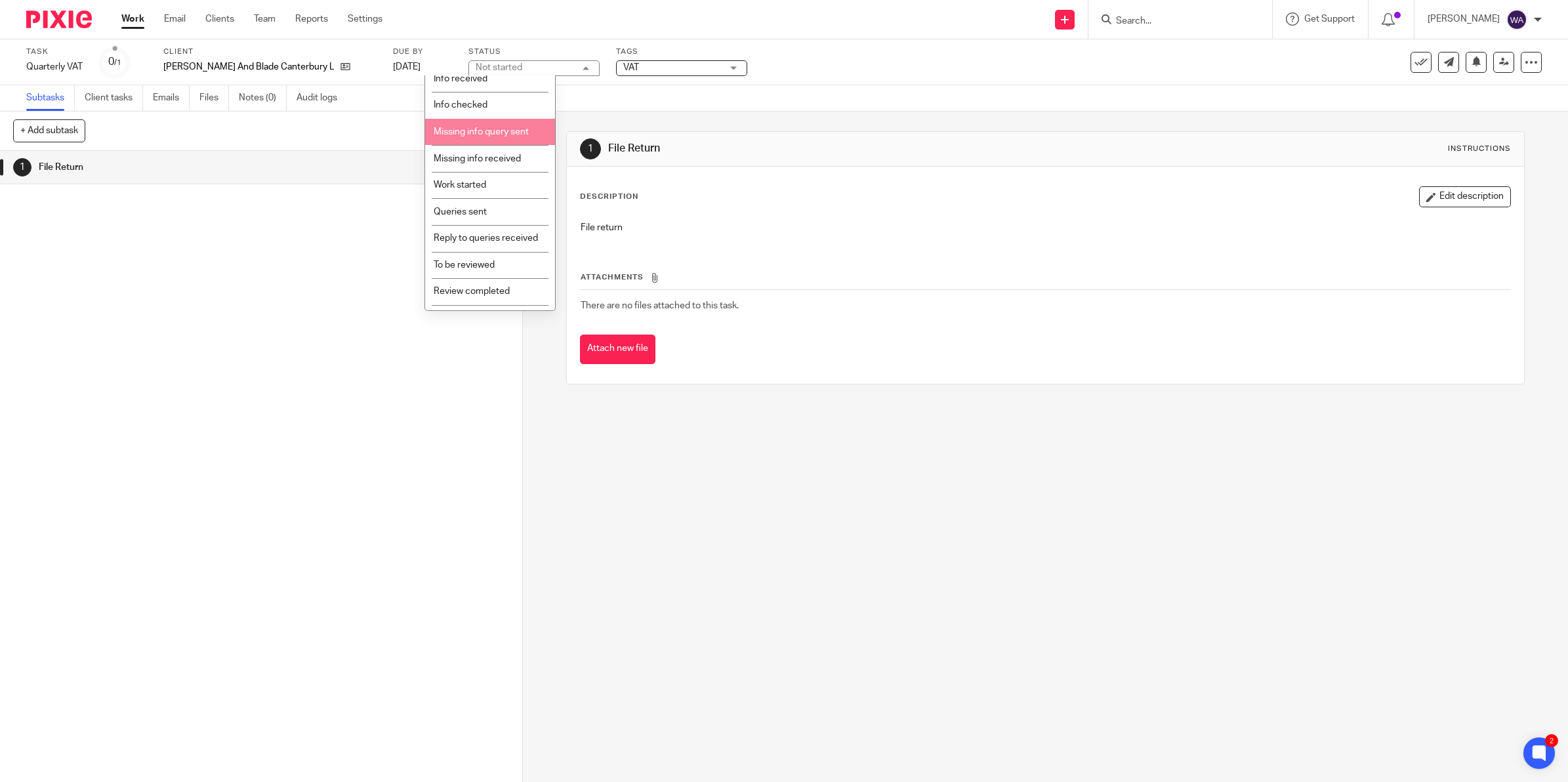
scroll to position [148, 0]
click at [493, 242] on li "Sent to client" at bounding box center [489, 244] width 130 height 27
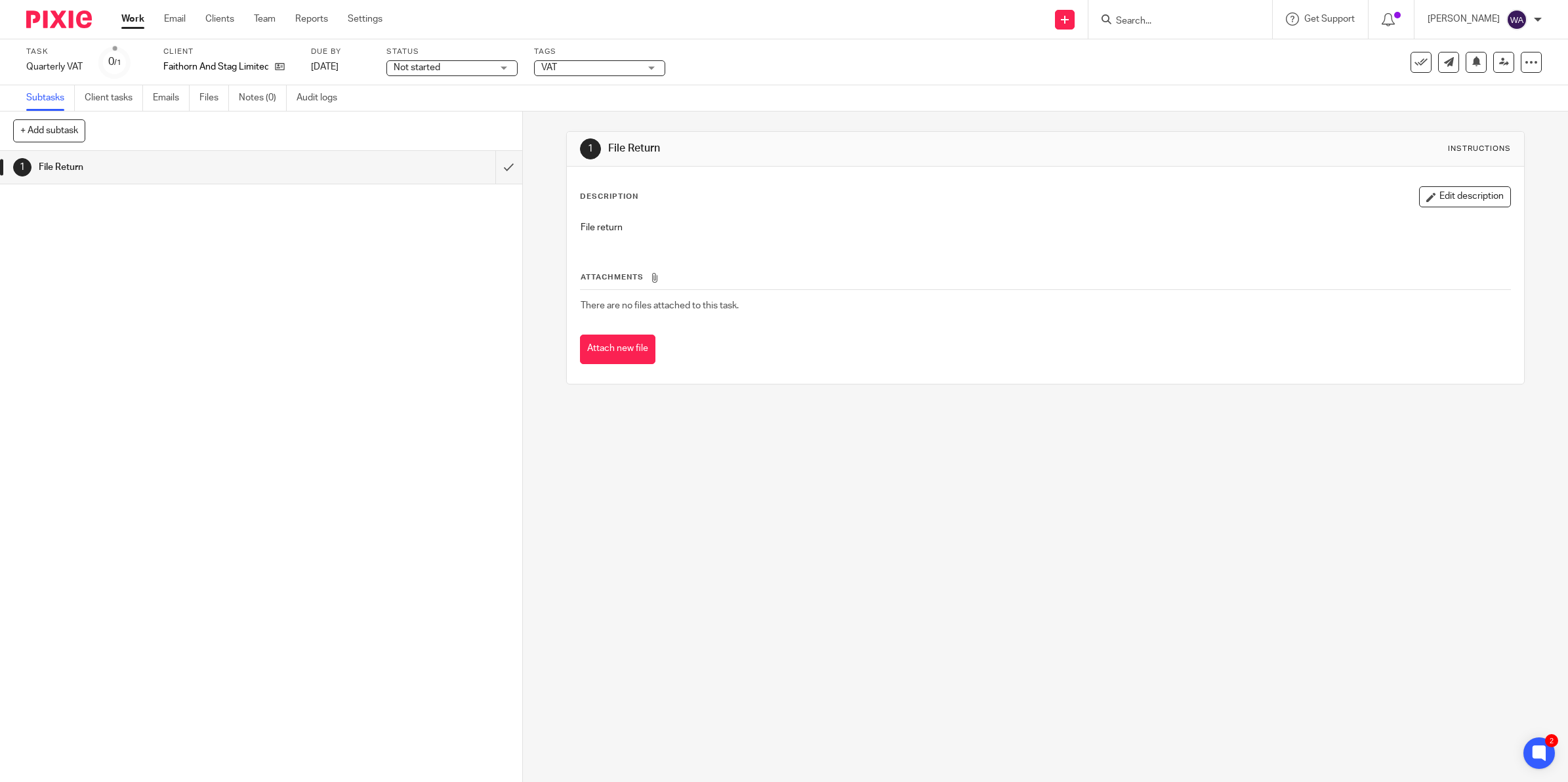
click at [475, 67] on span "Not started" at bounding box center [443, 67] width 98 height 14
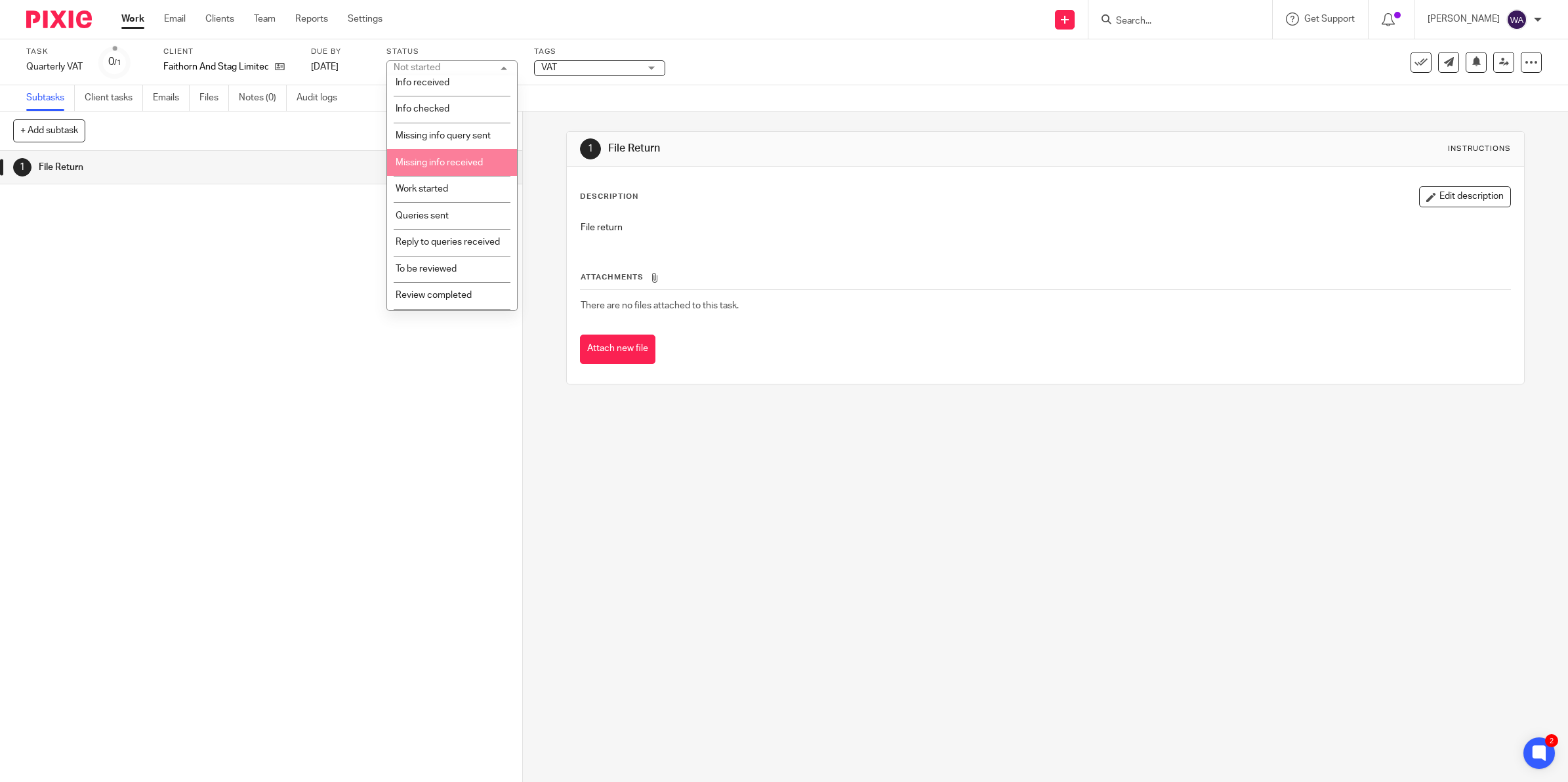
scroll to position [148, 0]
click at [453, 237] on li "Sent to client" at bounding box center [452, 244] width 130 height 27
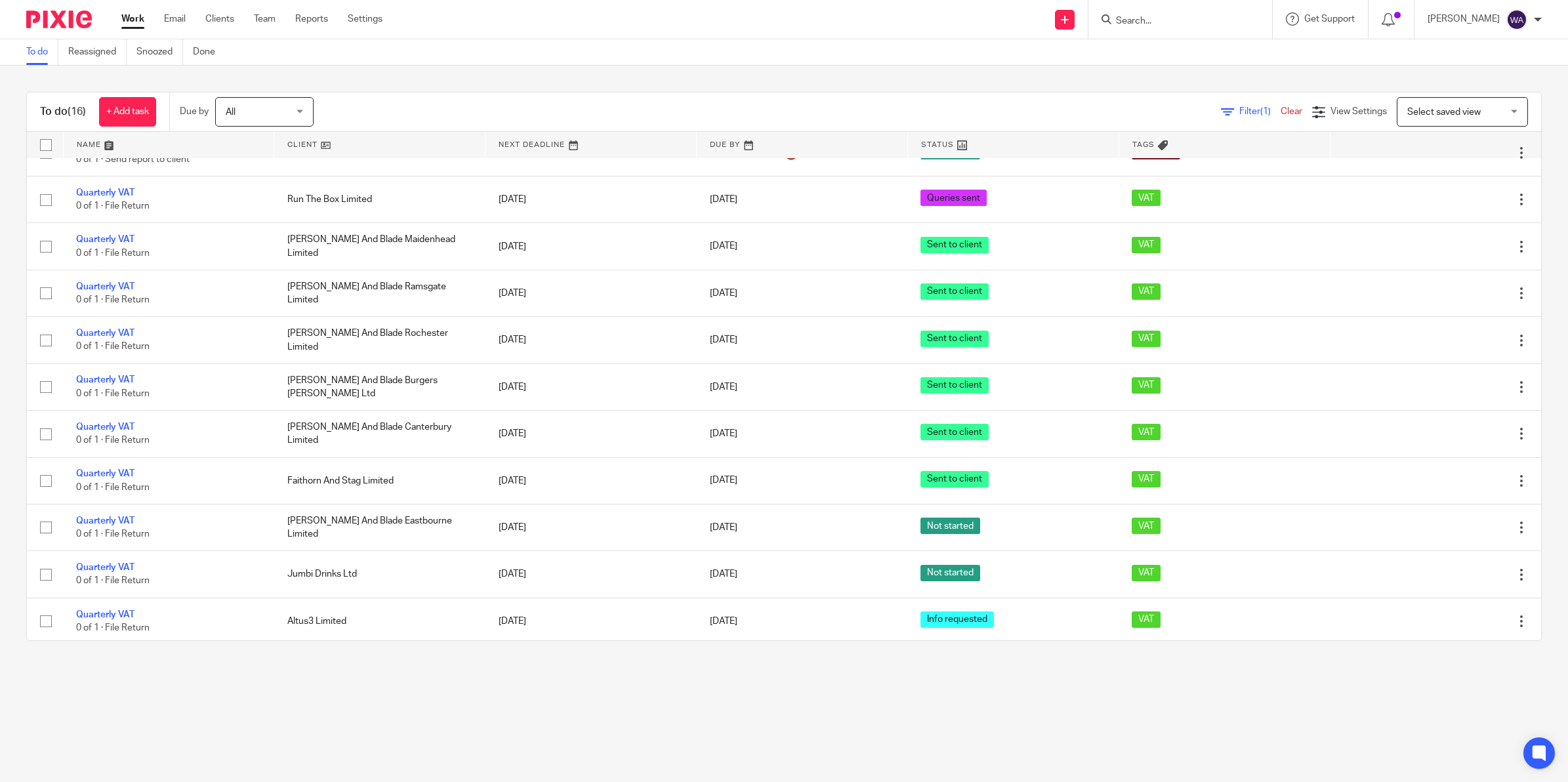
scroll to position [269, 0]
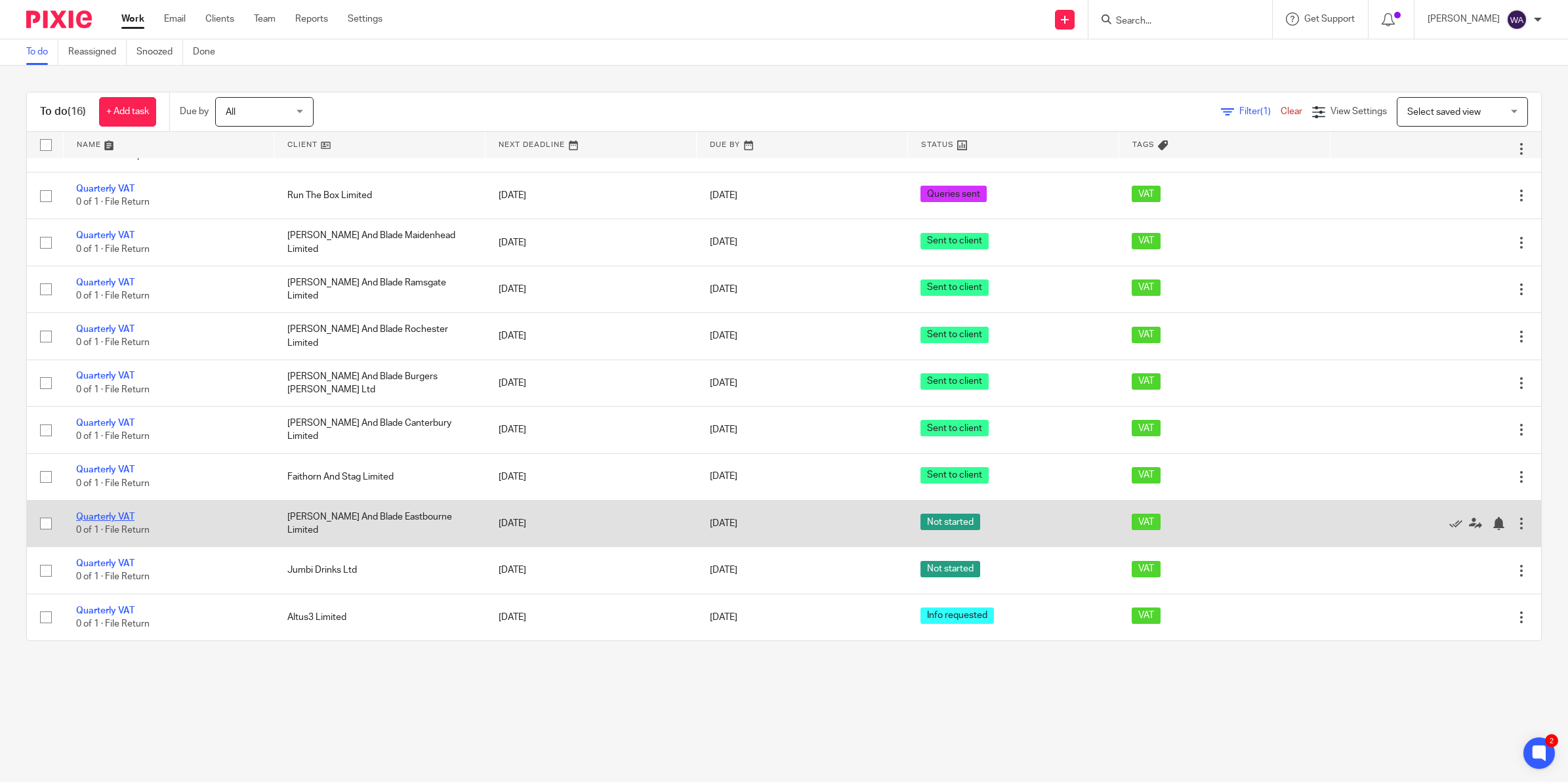
click at [119, 516] on link "Quarterly VAT" at bounding box center [105, 517] width 59 height 9
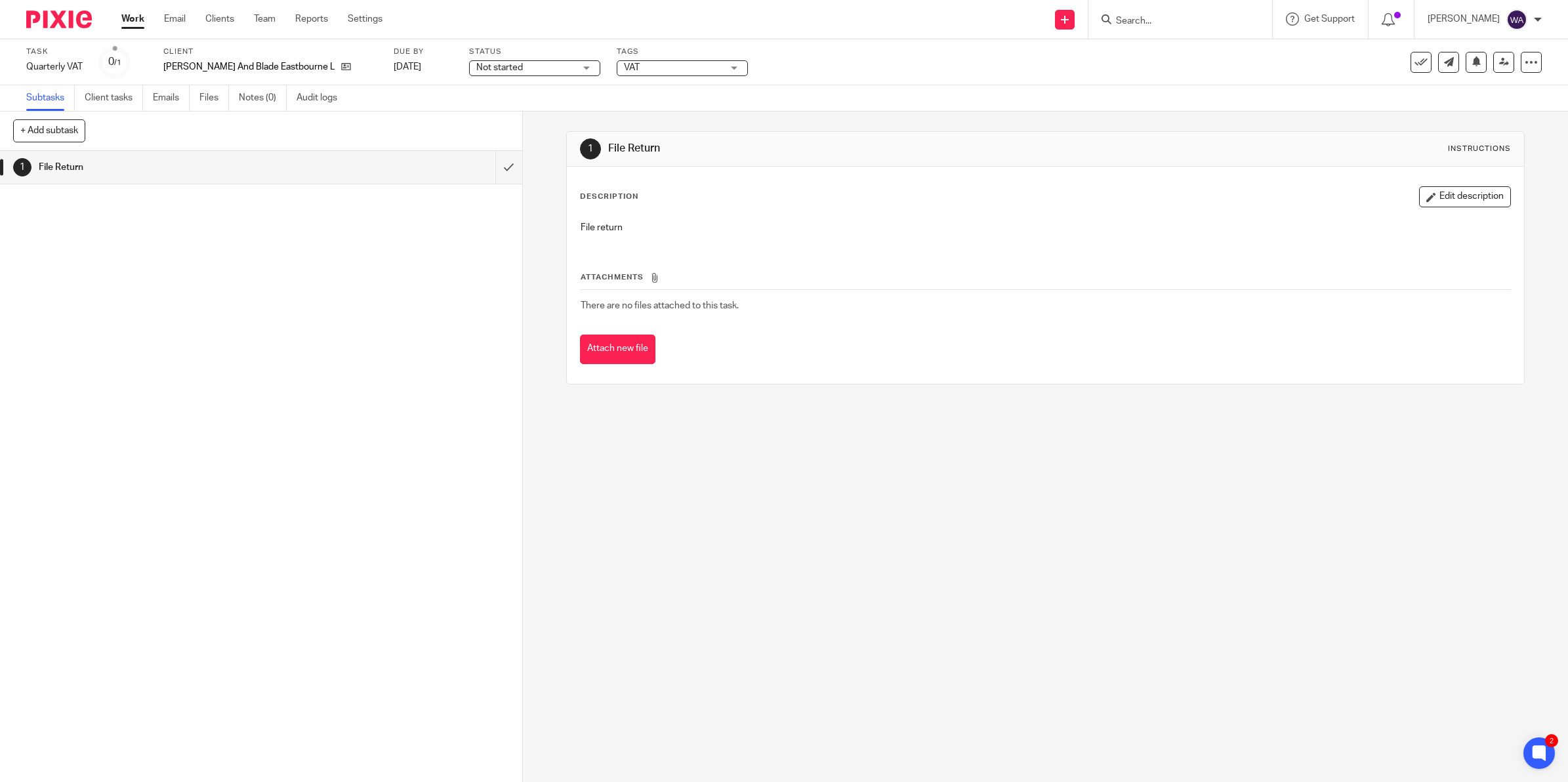
click at [476, 70] on span "Not started" at bounding box center [499, 67] width 46 height 9
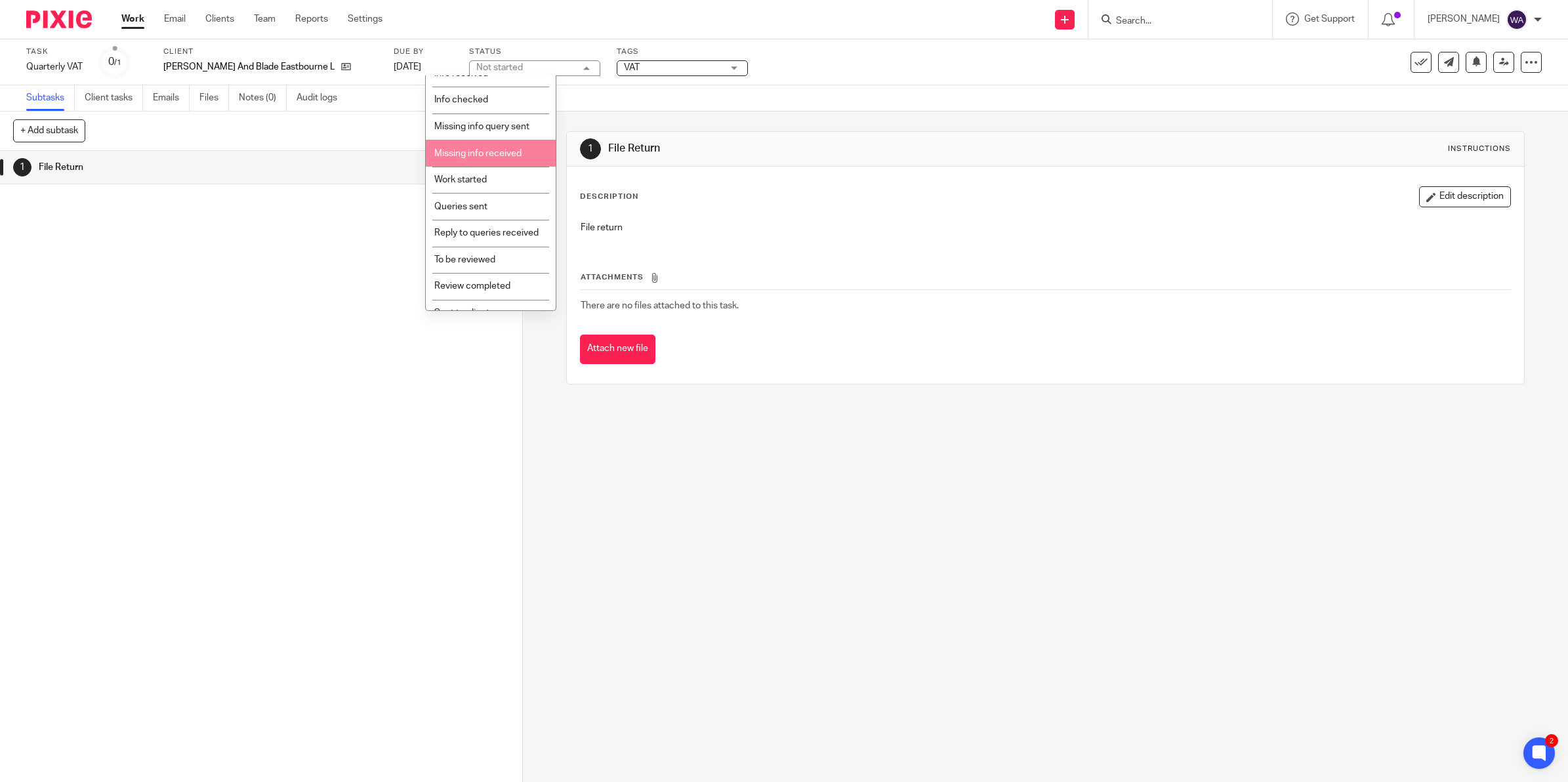
scroll to position [148, 0]
click at [472, 243] on span "Sent to client" at bounding box center [462, 244] width 55 height 9
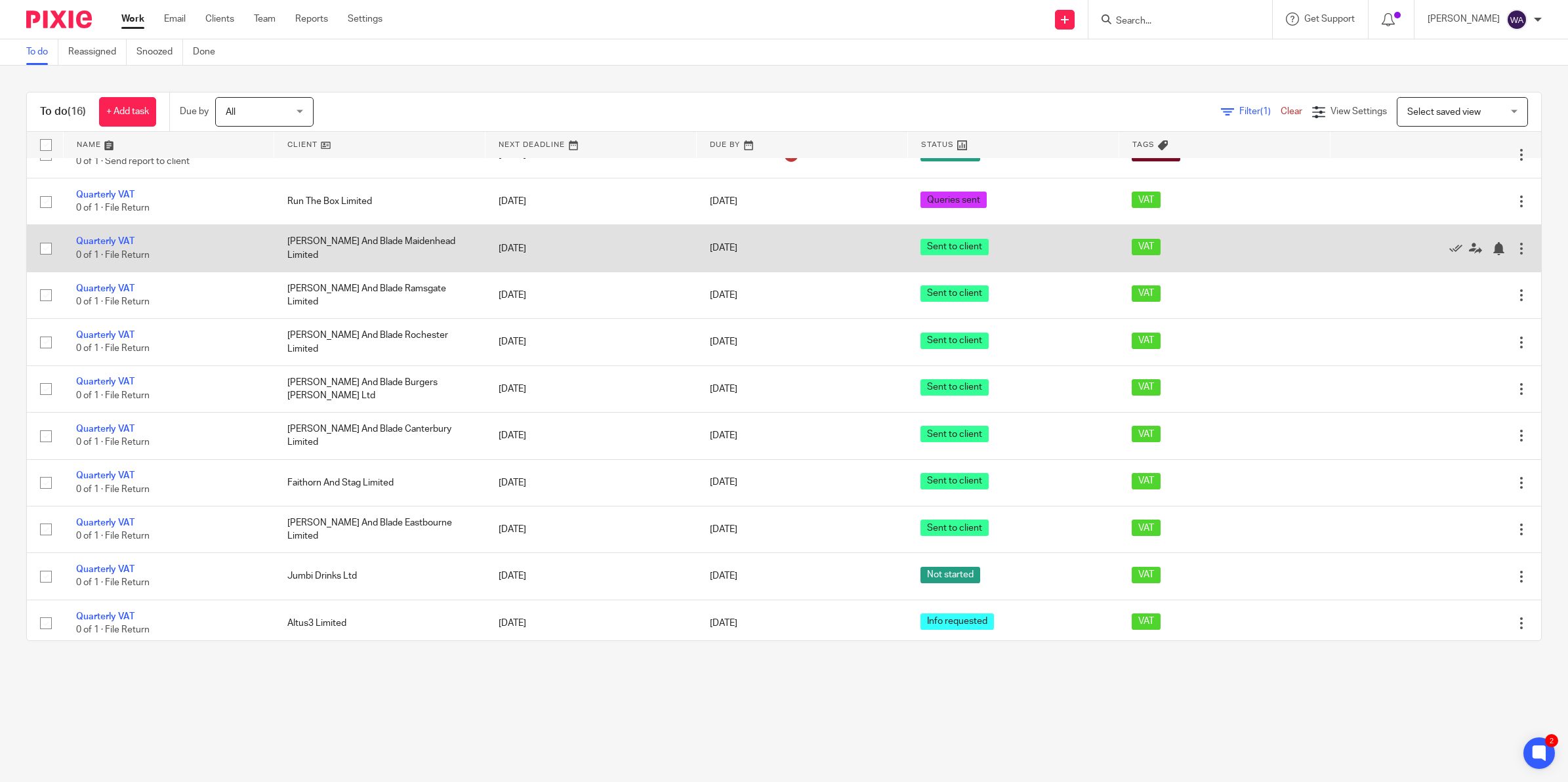
scroll to position [269, 0]
